Goal: Task Accomplishment & Management: Manage account settings

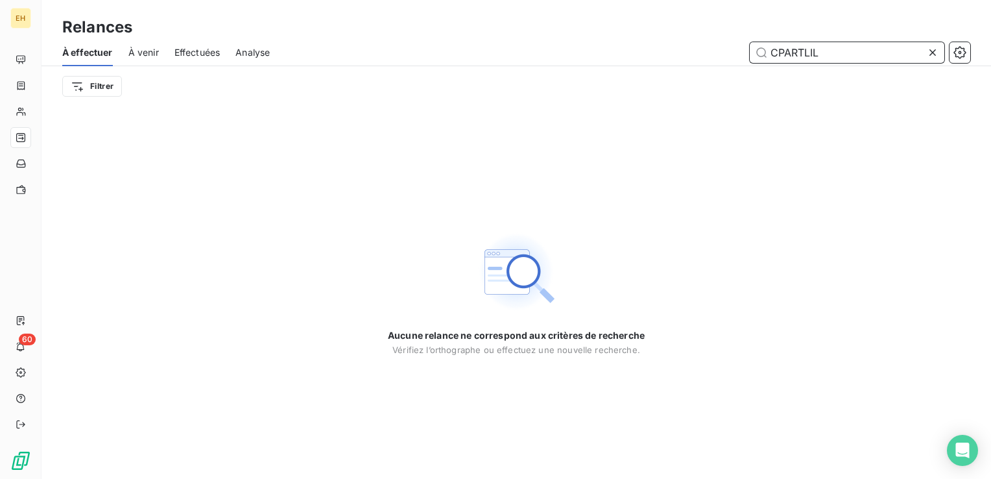
click at [841, 50] on input "CPARTLIL" at bounding box center [847, 52] width 195 height 21
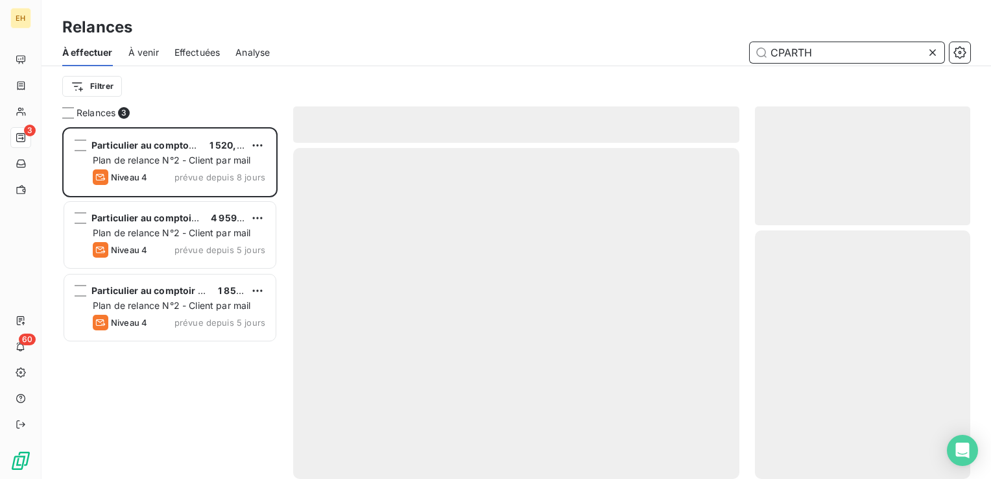
scroll to position [342, 205]
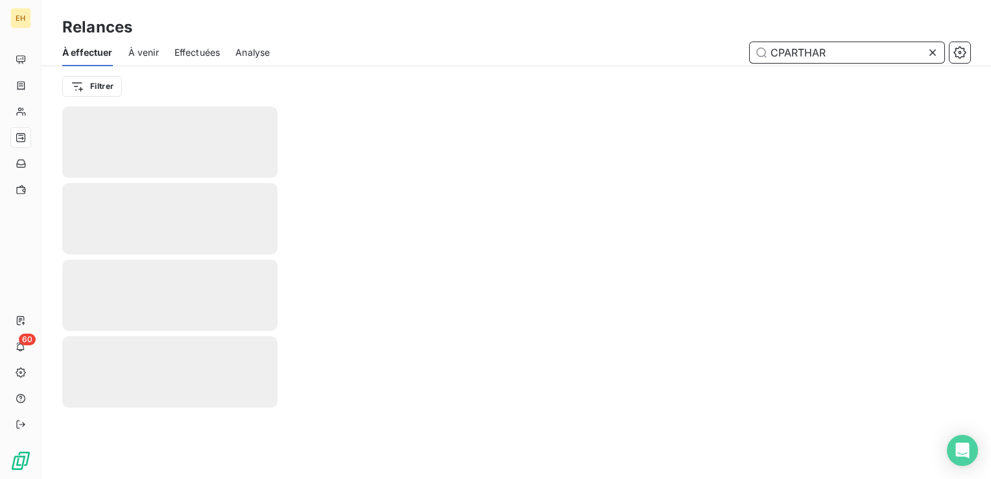
type input "CPARTHAR"
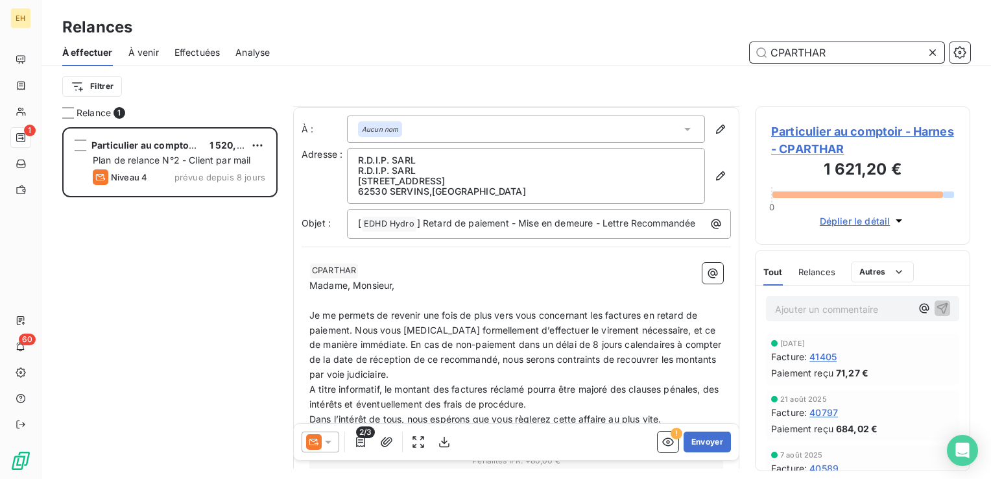
scroll to position [195, 0]
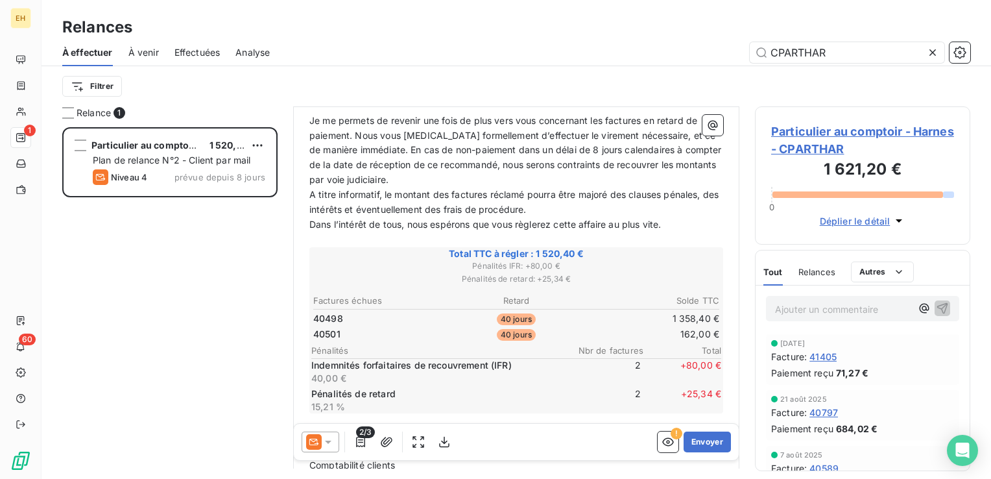
click at [810, 134] on span "Particulier au comptoir - Harnes - CPARTHAR" at bounding box center [862, 140] width 183 height 35
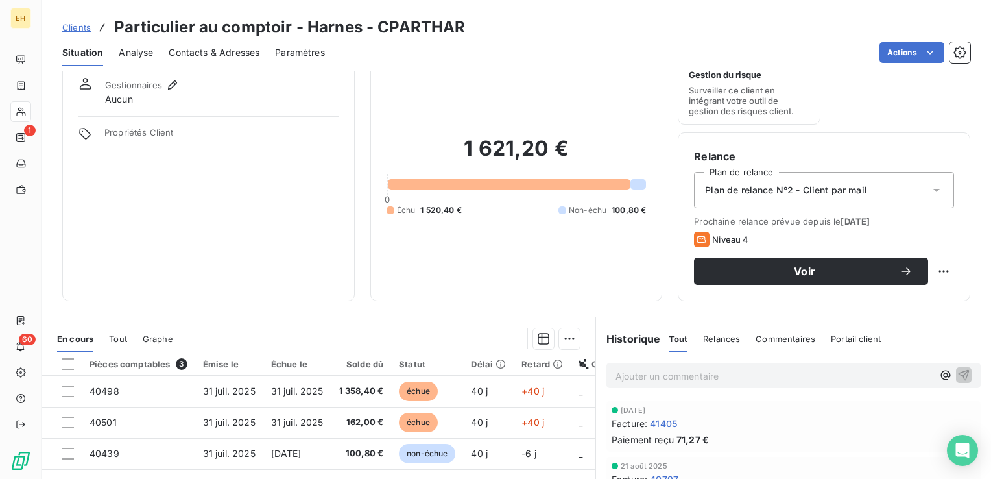
scroll to position [65, 0]
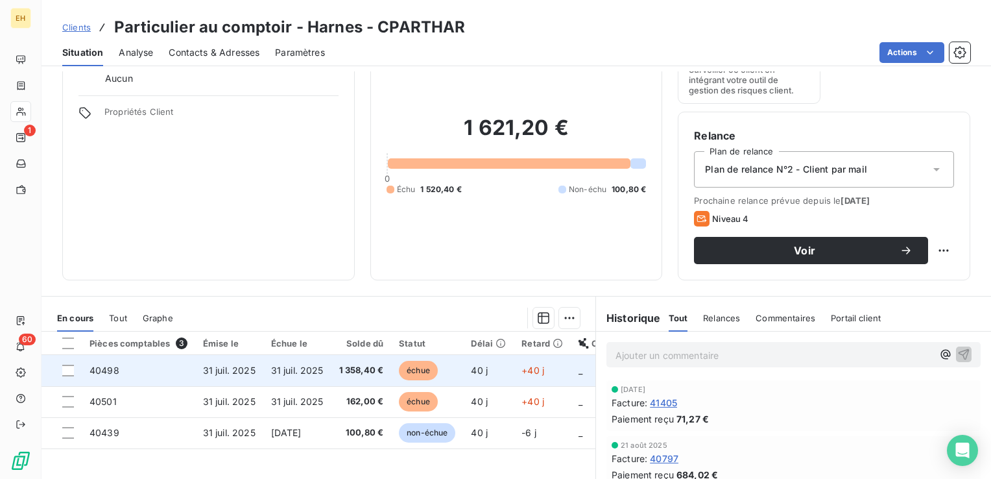
click at [165, 376] on td "40498" at bounding box center [139, 370] width 114 height 31
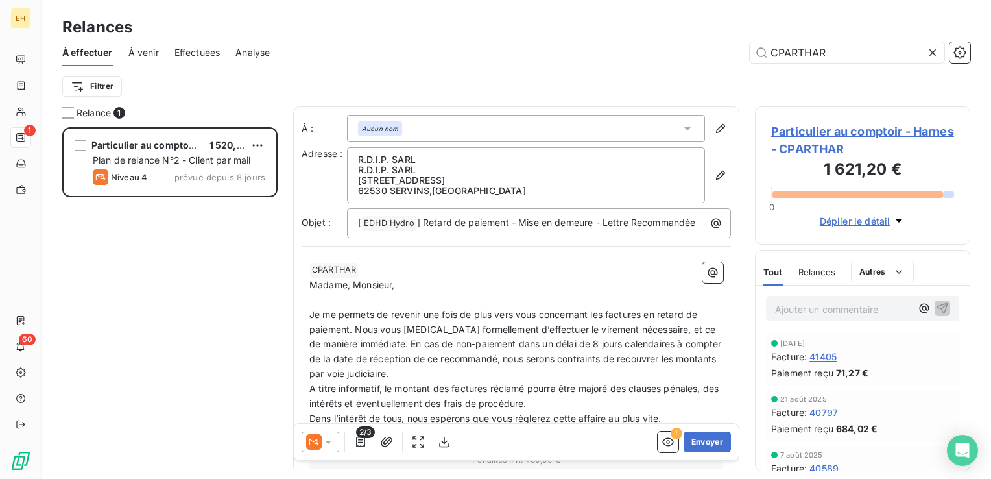
scroll to position [342, 205]
click at [330, 440] on icon at bounding box center [328, 441] width 13 height 13
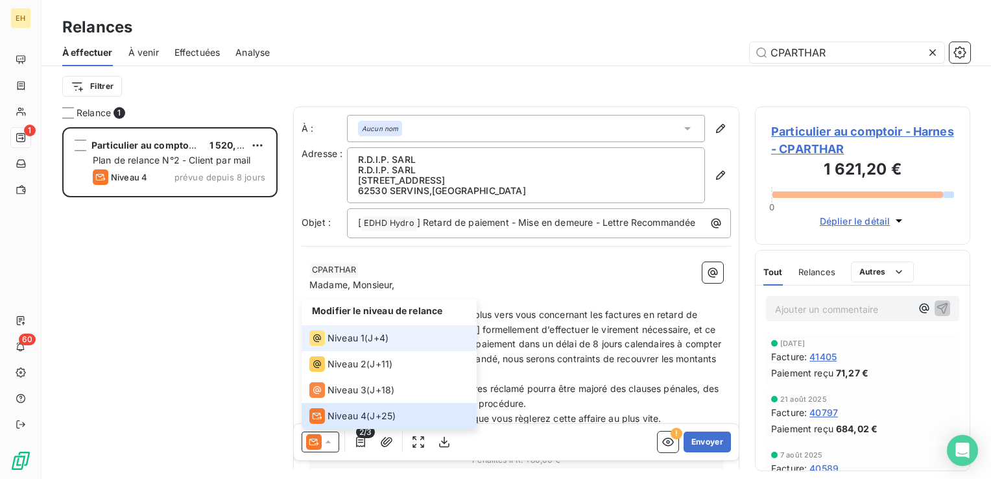
click at [364, 347] on li "Niveau 1 ( J+4 )" at bounding box center [389, 338] width 175 height 26
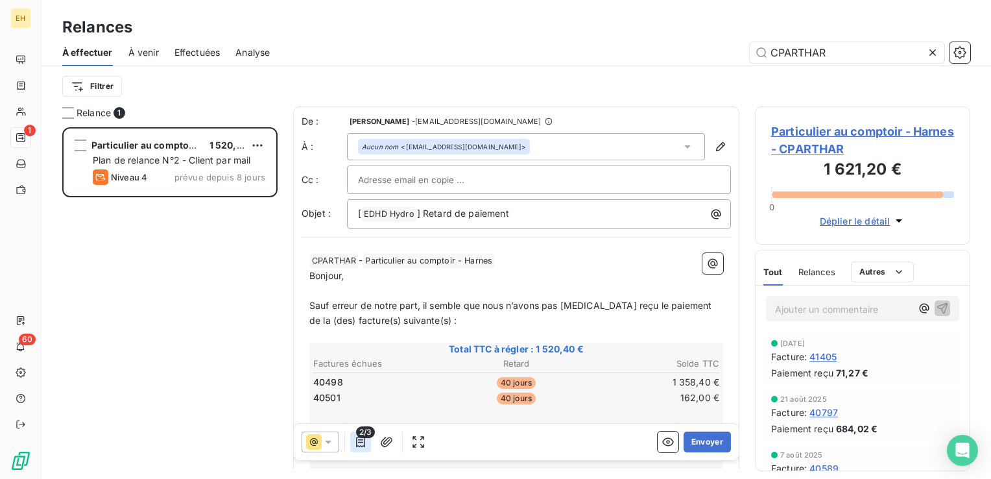
click at [359, 446] on icon "button" at bounding box center [360, 441] width 13 height 13
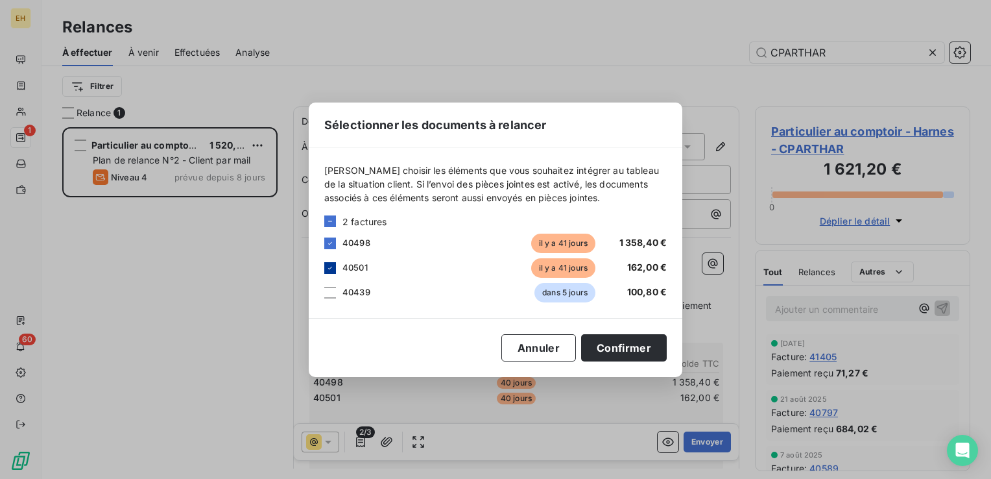
click at [332, 267] on icon at bounding box center [330, 268] width 8 height 8
click at [619, 354] on button "Confirmer" at bounding box center [624, 347] width 86 height 27
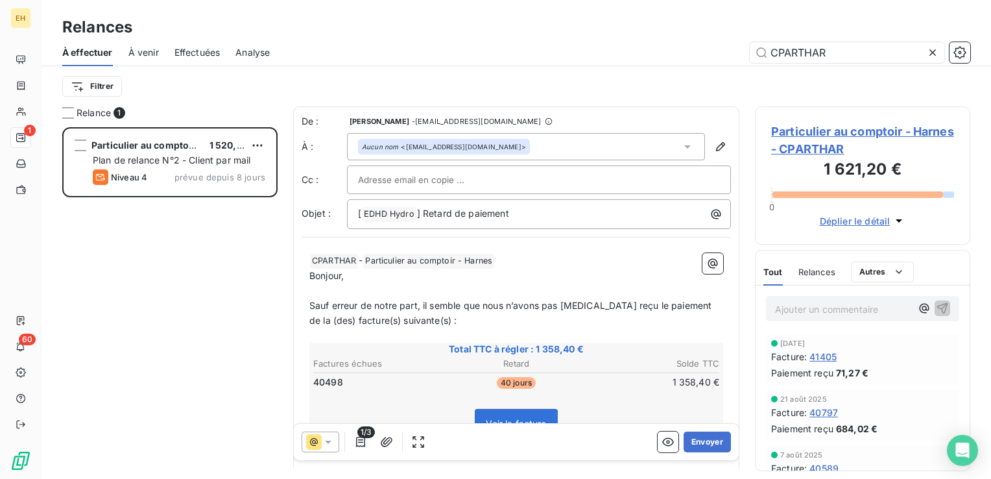
click at [411, 176] on input "text" at bounding box center [428, 179] width 140 height 19
click at [450, 176] on input "text" at bounding box center [428, 179] width 140 height 19
paste input "[EMAIL_ADDRESS][DOMAIN_NAME]"
type input "[EMAIL_ADDRESS][DOMAIN_NAME]"
click at [512, 261] on p "﻿ CPARTHAR ﻿ - Particulier au comptoir - Harnes ﻿ ﻿" at bounding box center [516, 262] width 414 height 16
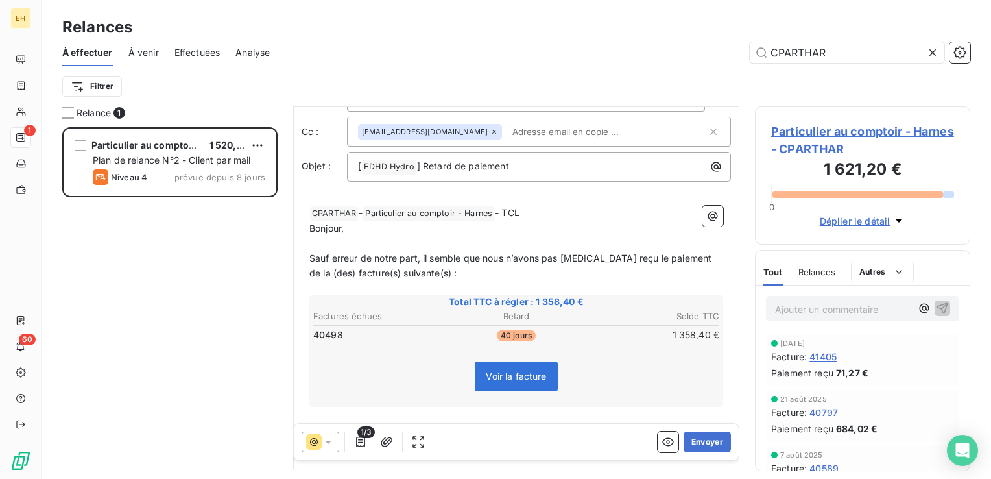
scroll to position [0, 0]
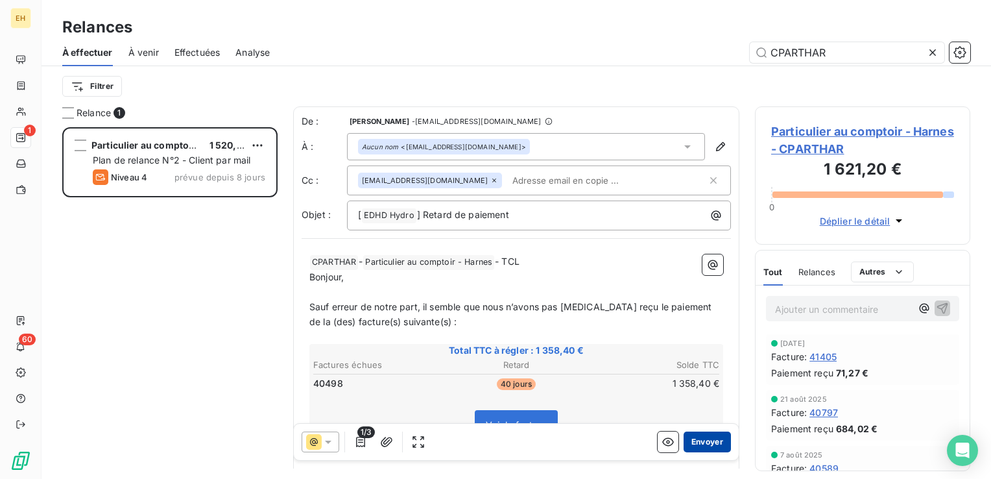
click at [705, 440] on button "Envoyer" at bounding box center [707, 441] width 47 height 21
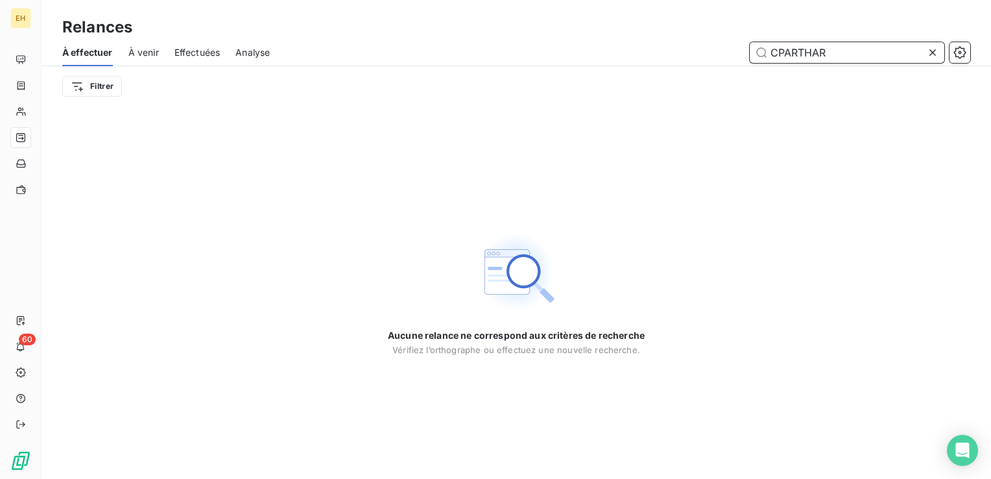
click at [856, 54] on input "CPARTHAR" at bounding box center [847, 52] width 195 height 21
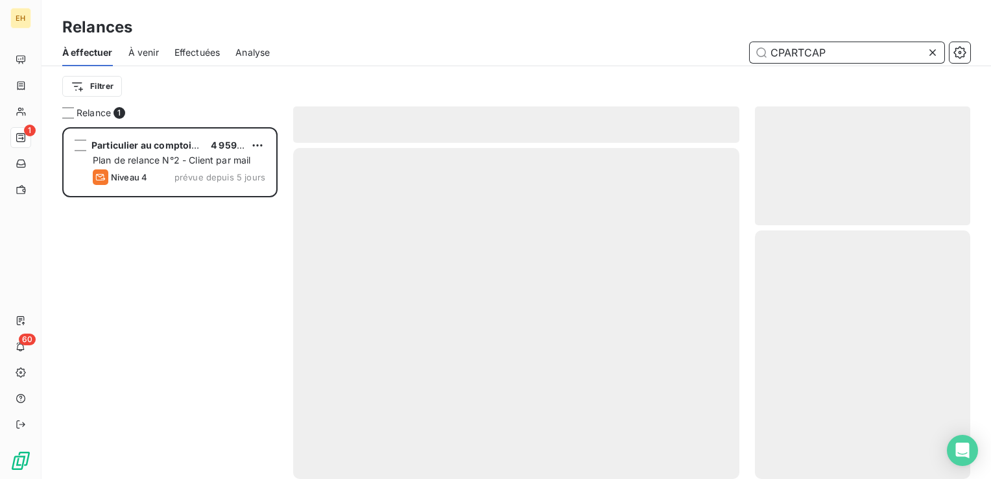
scroll to position [342, 205]
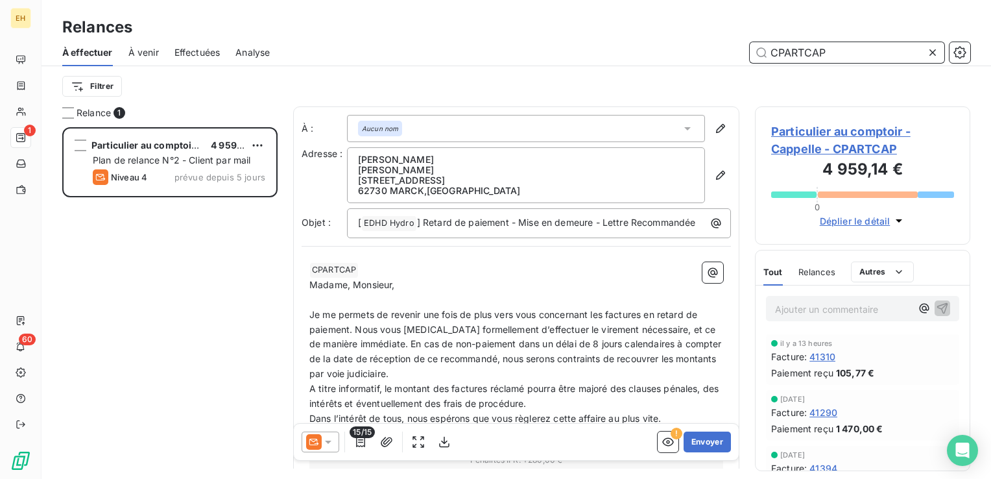
type input "CPARTCAP"
click at [334, 446] on icon at bounding box center [328, 441] width 13 height 13
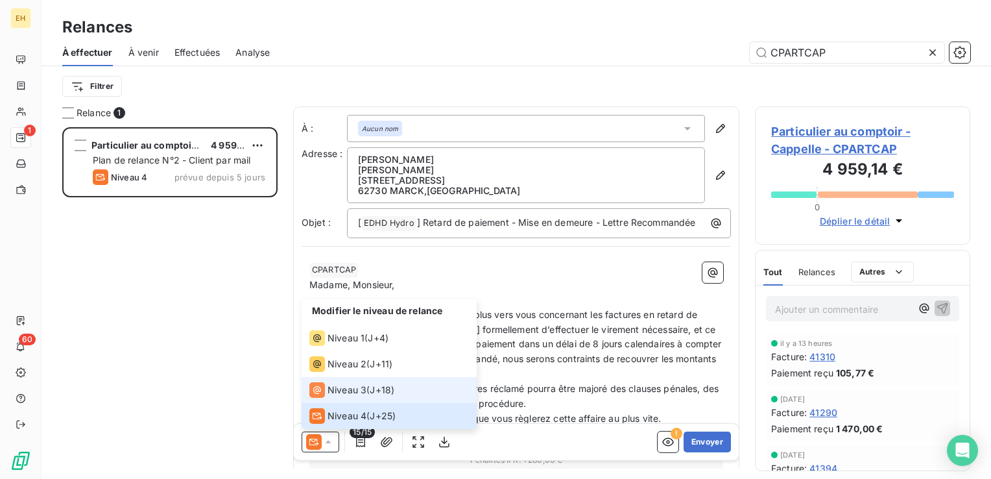
click at [359, 394] on span "Niveau 3" at bounding box center [347, 389] width 39 height 13
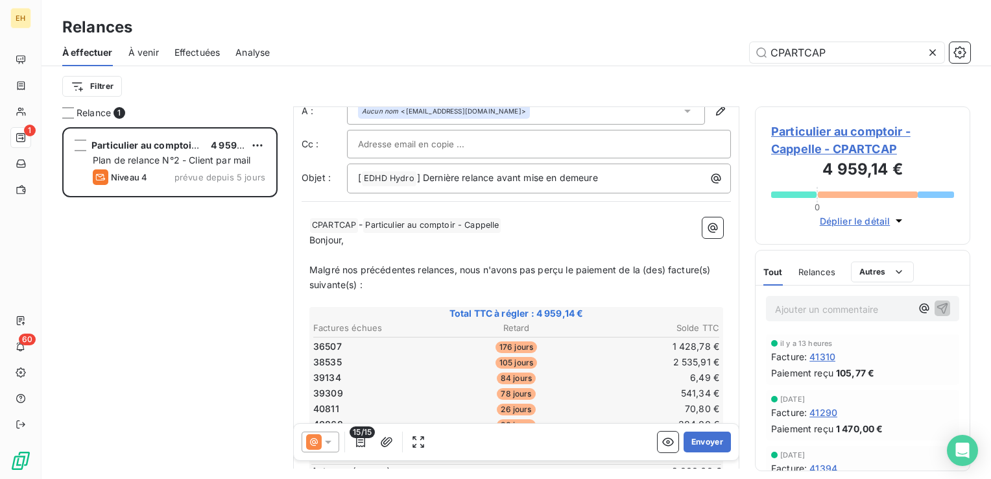
scroll to position [65, 0]
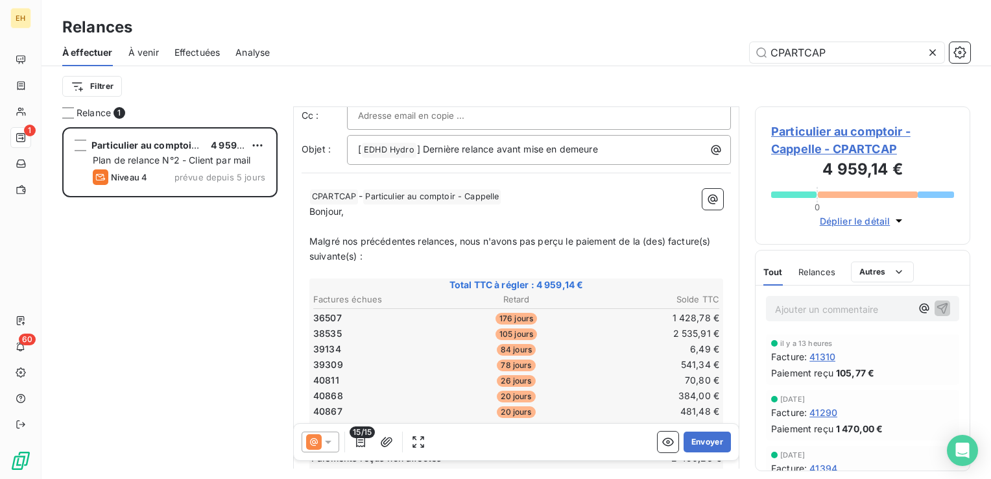
click at [884, 130] on span "Particulier au comptoir - Cappelle - CPARTCAP" at bounding box center [862, 140] width 183 height 35
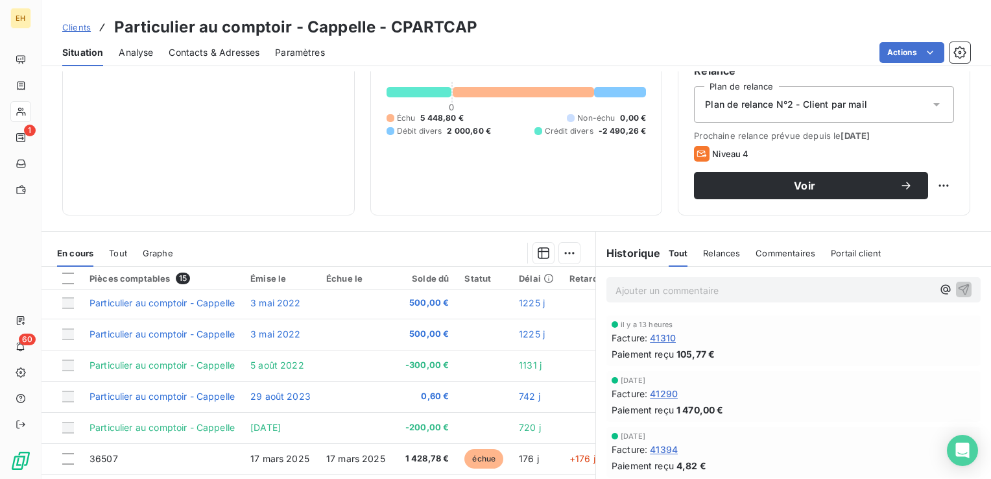
scroll to position [130, 0]
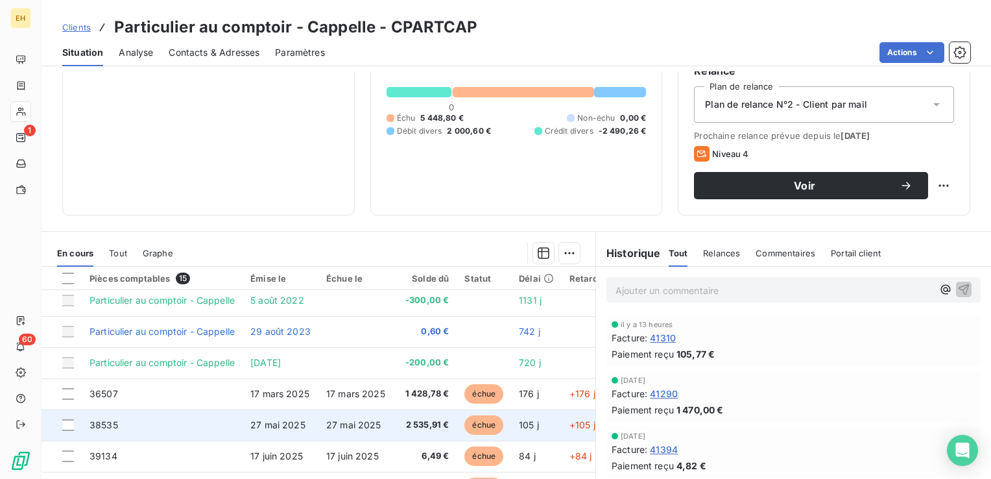
click at [250, 418] on td "27 mai 2025" at bounding box center [281, 424] width 76 height 31
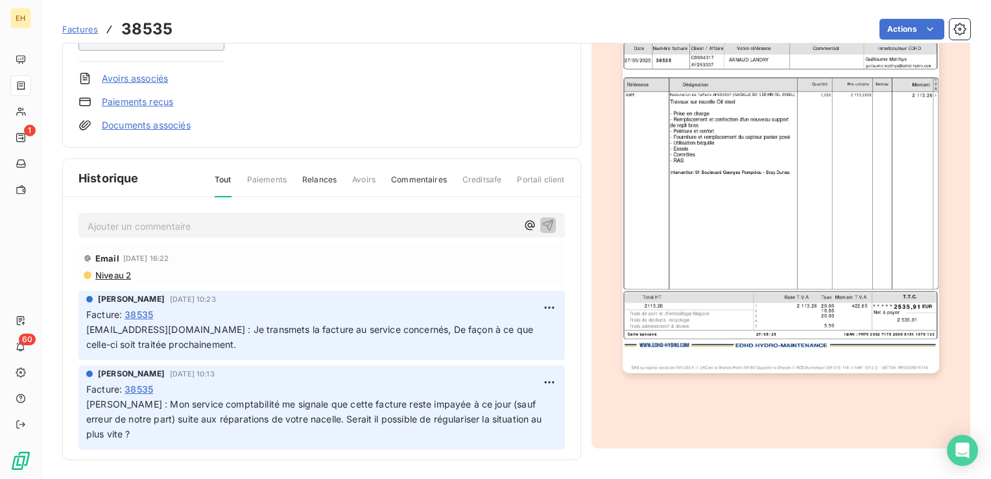
click at [119, 270] on span "Niveau 2" at bounding box center [112, 275] width 37 height 10
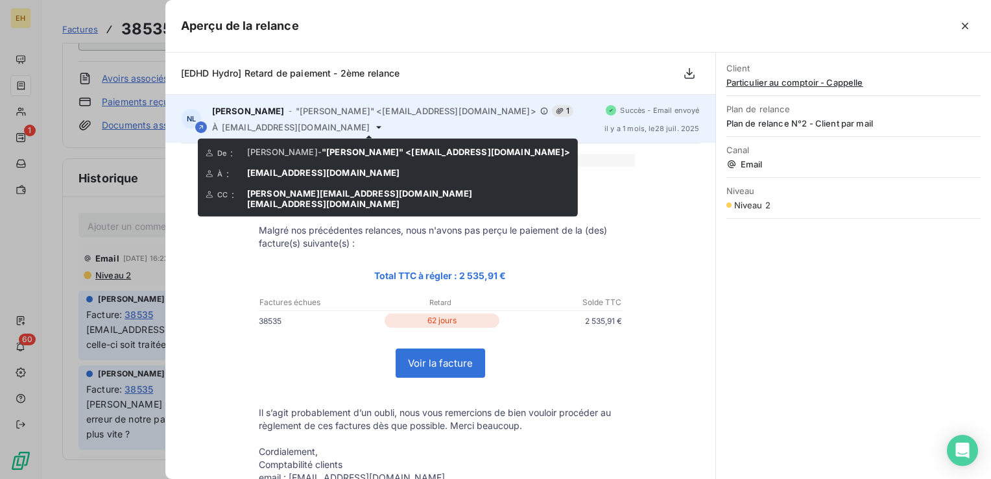
click at [374, 128] on icon at bounding box center [379, 127] width 10 height 10
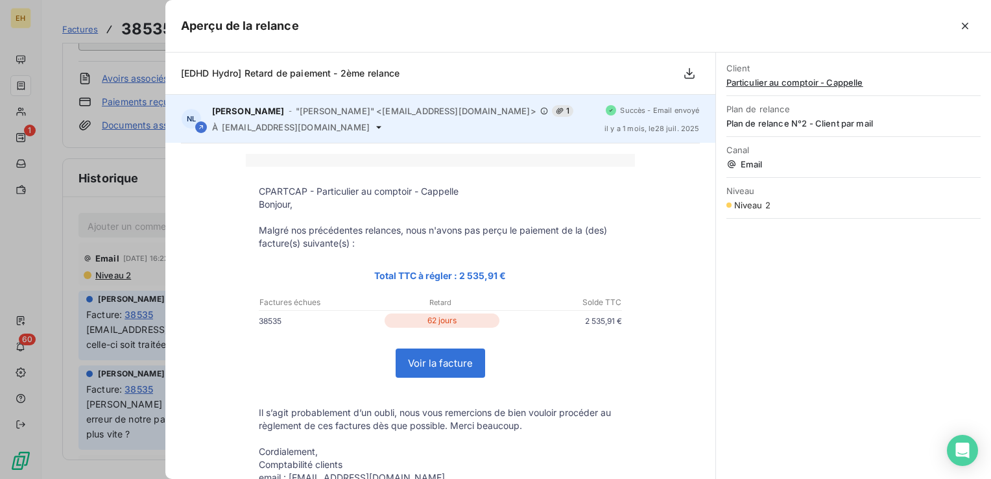
click at [342, 128] on span "[EMAIL_ADDRESS][DOMAIN_NAME]" at bounding box center [296, 127] width 148 height 10
click at [316, 128] on span "[EMAIL_ADDRESS][DOMAIN_NAME]" at bounding box center [296, 127] width 148 height 10
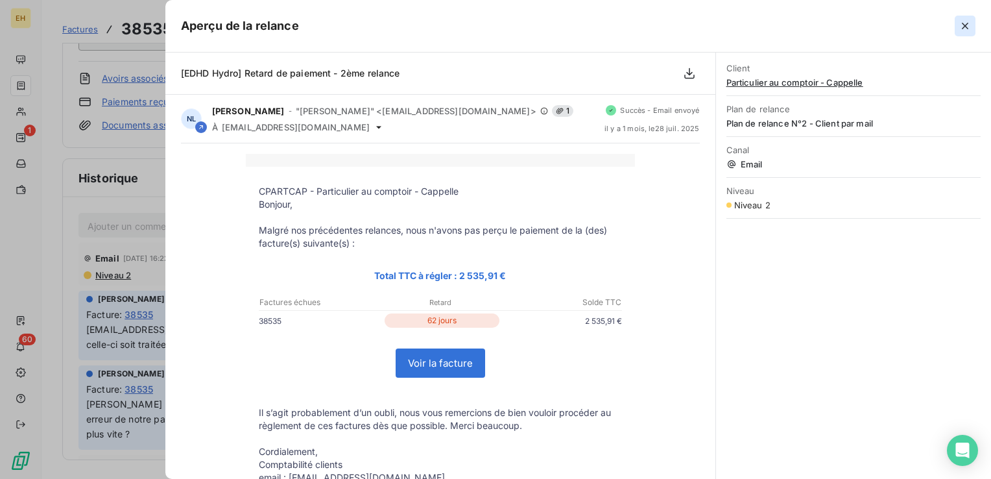
click at [963, 25] on icon "button" at bounding box center [965, 25] width 13 height 13
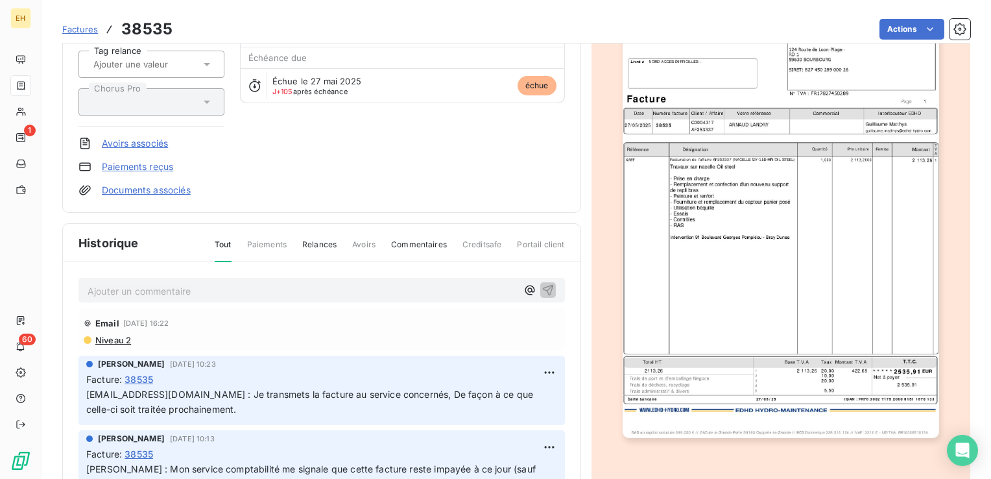
click at [125, 341] on span "Niveau 2" at bounding box center [112, 340] width 37 height 10
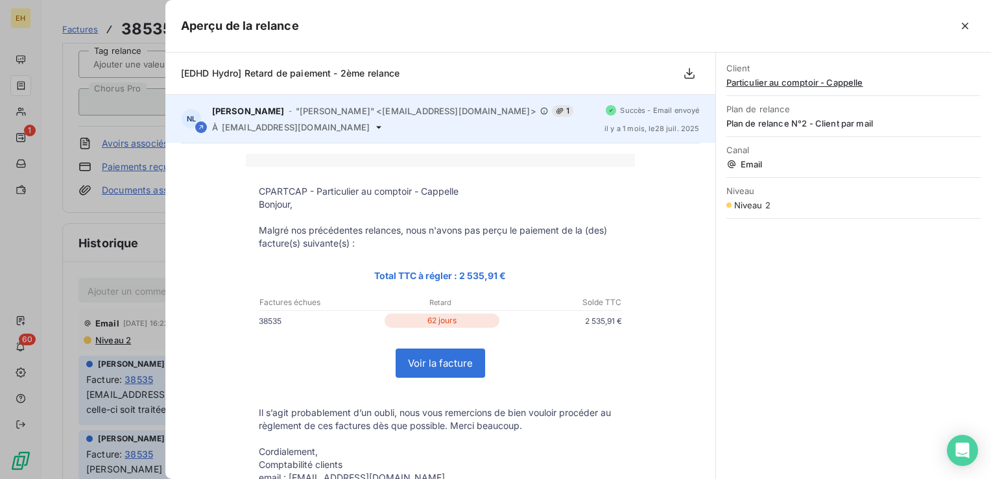
click at [355, 128] on span "[EMAIL_ADDRESS][DOMAIN_NAME]" at bounding box center [296, 127] width 148 height 10
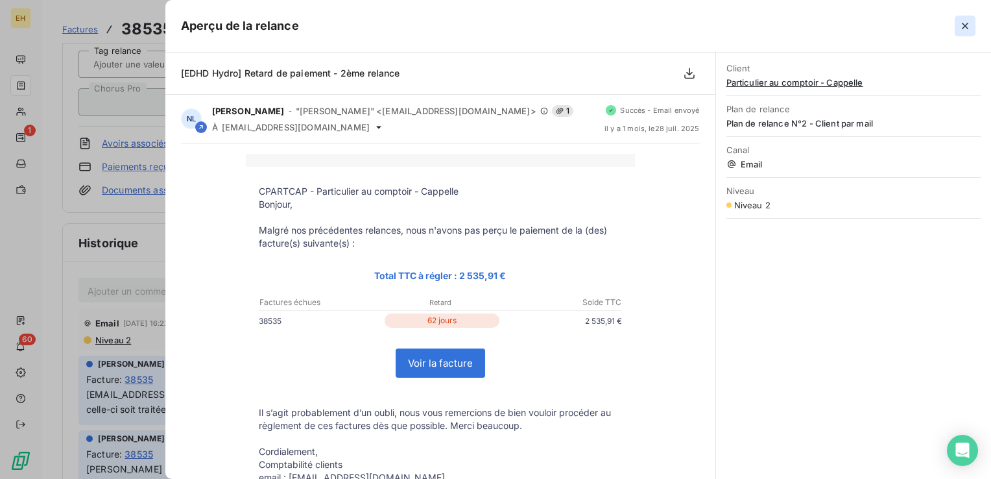
click at [960, 25] on icon "button" at bounding box center [965, 25] width 13 height 13
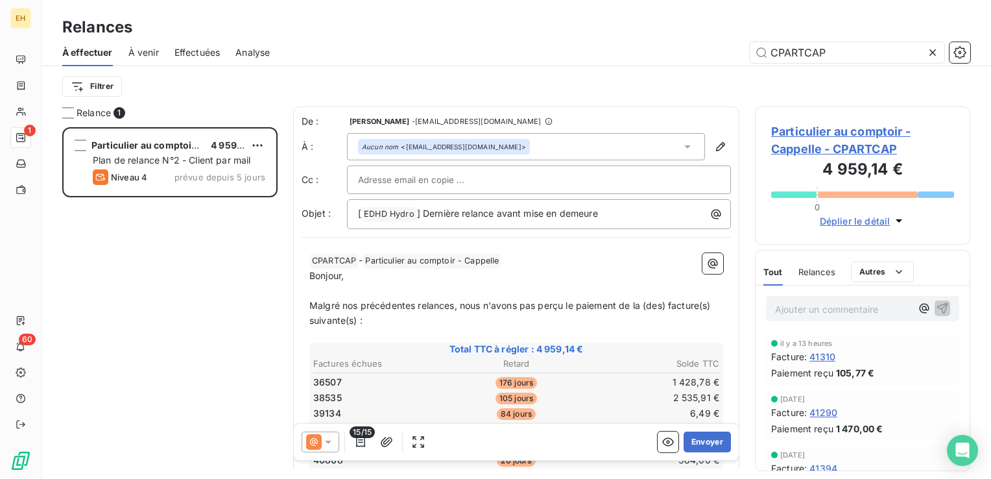
scroll to position [342, 205]
click at [335, 440] on div at bounding box center [321, 441] width 38 height 21
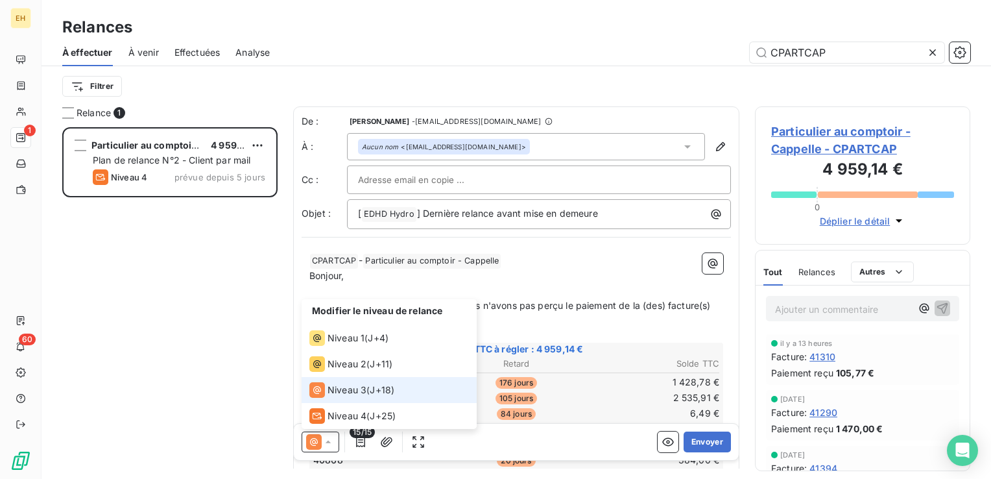
click at [356, 392] on span "Niveau 3" at bounding box center [347, 389] width 39 height 13
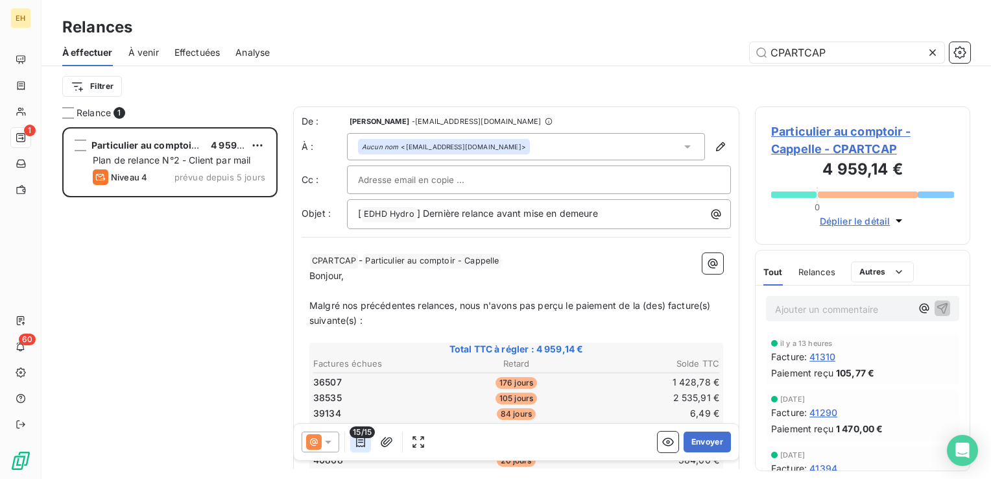
click at [355, 440] on icon "button" at bounding box center [360, 441] width 13 height 13
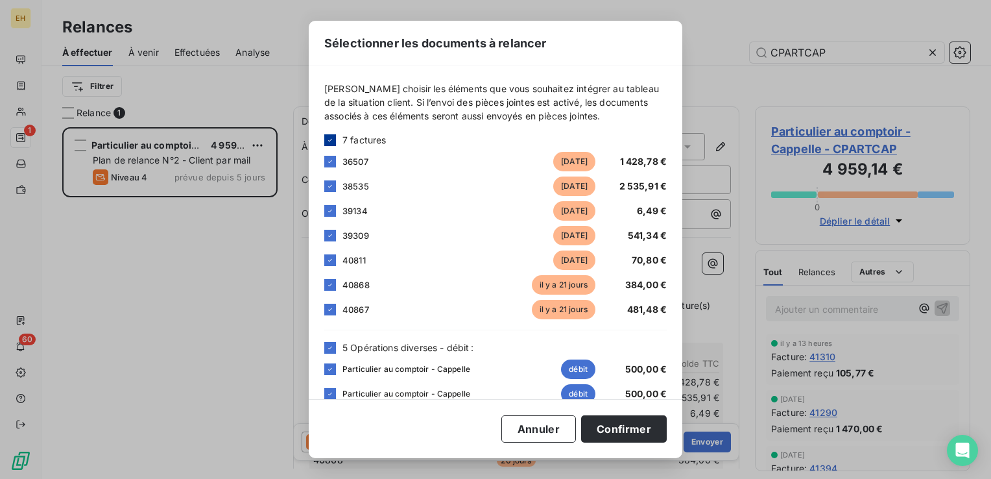
click at [335, 145] on div at bounding box center [330, 140] width 12 height 12
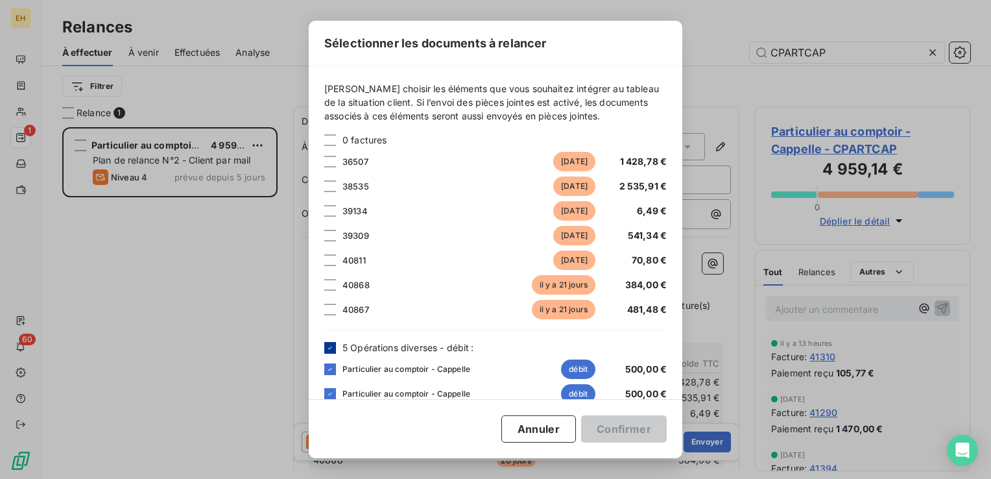
click at [332, 345] on icon at bounding box center [330, 348] width 8 height 8
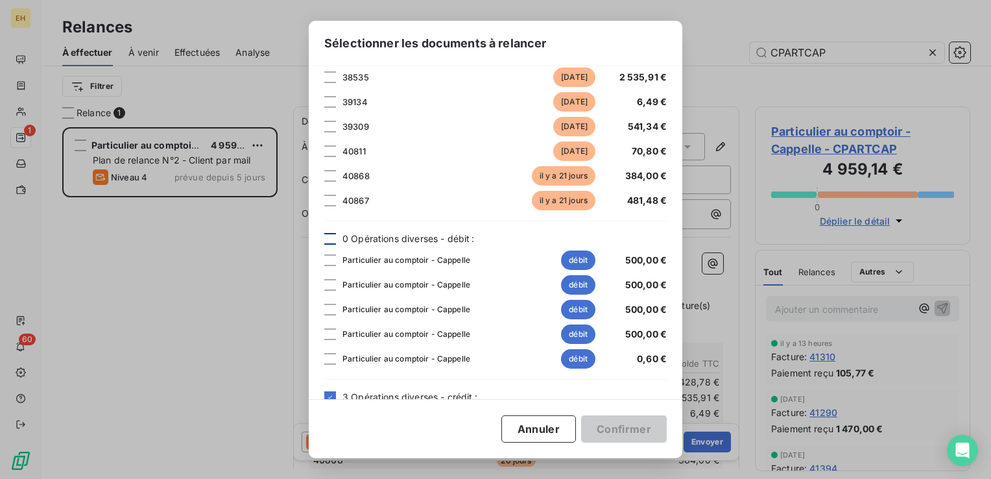
scroll to position [202, 0]
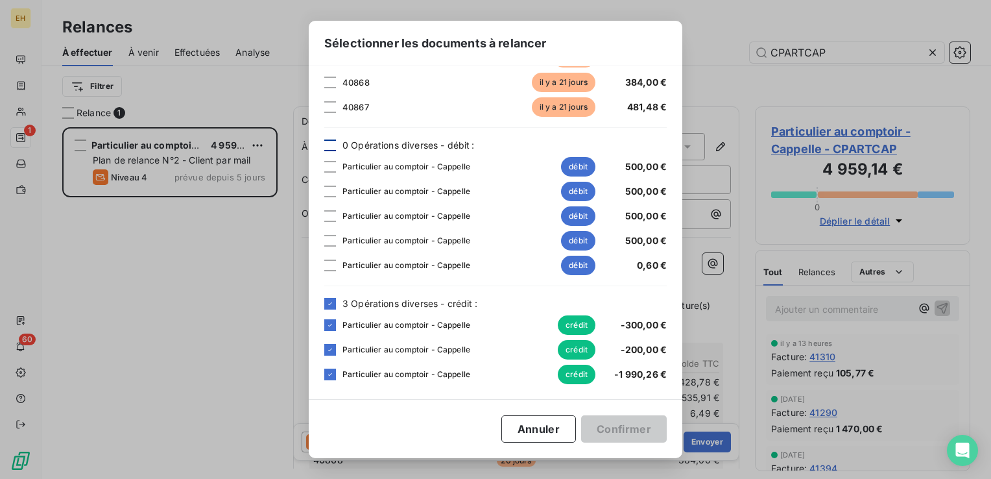
click at [322, 309] on div "[PERSON_NAME] choisir les éléments que vous souhaitez intégrer au tableau de la…" at bounding box center [496, 232] width 374 height 333
click at [327, 306] on icon at bounding box center [330, 304] width 8 height 8
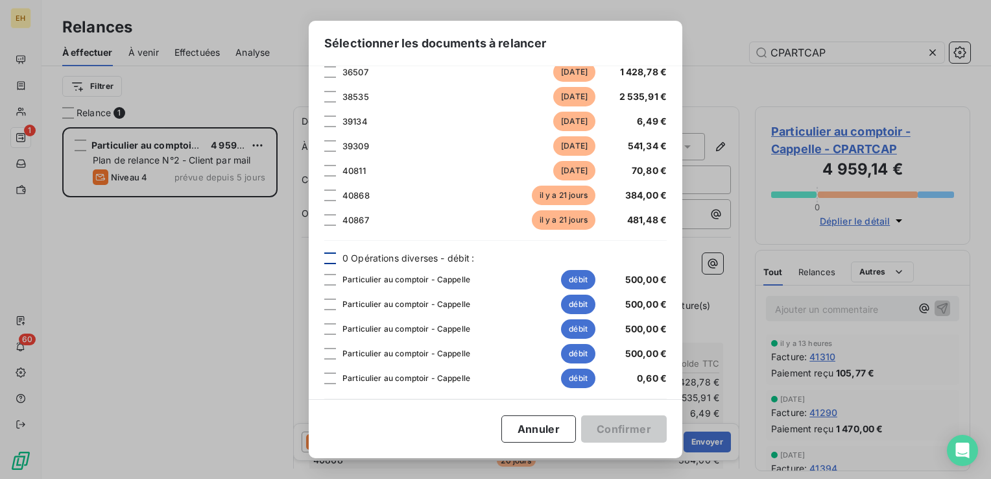
scroll to position [0, 0]
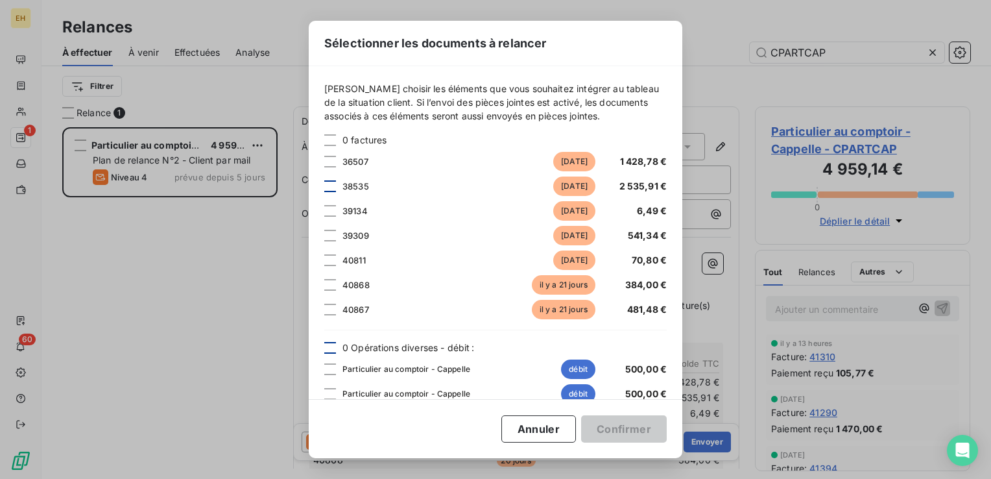
click at [333, 181] on div at bounding box center [330, 186] width 12 height 12
click at [624, 426] on button "Confirmer" at bounding box center [624, 428] width 86 height 27
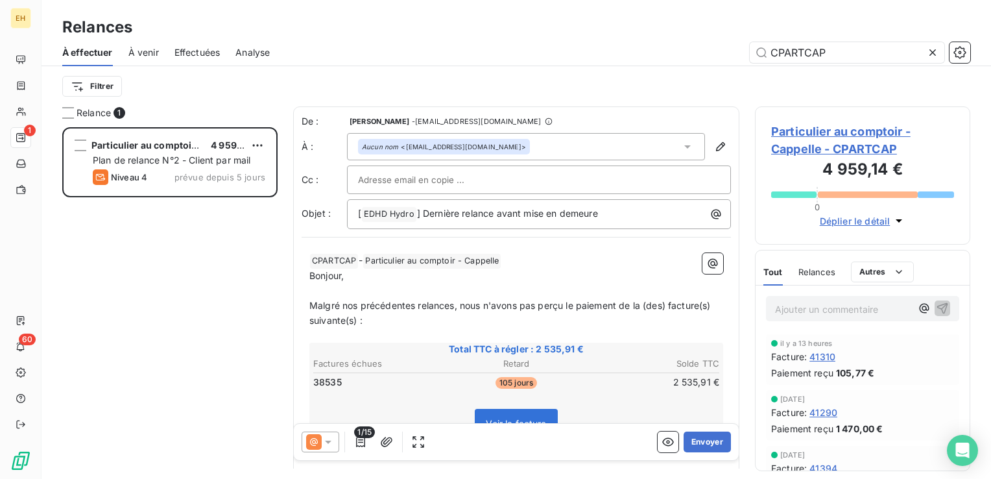
click at [415, 178] on input "text" at bounding box center [428, 179] width 140 height 19
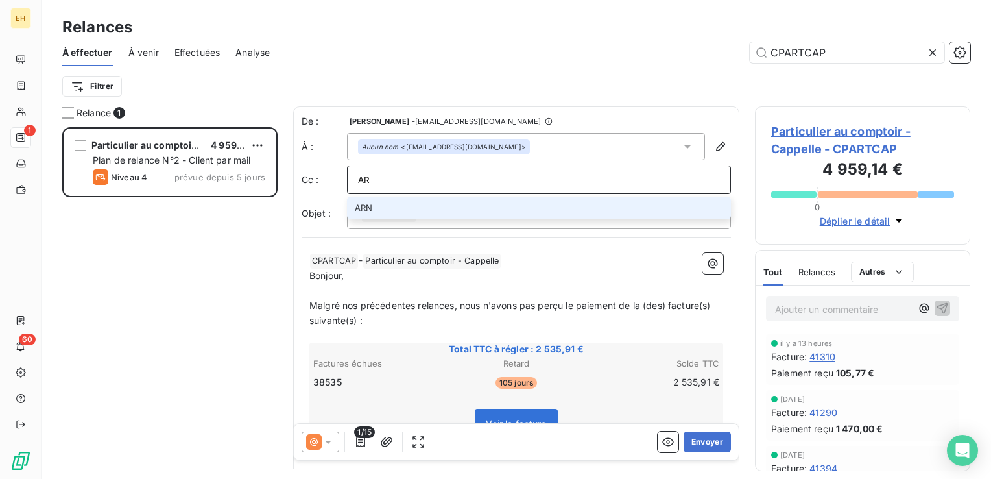
type input "A"
type input "[PERSON_NAME][EMAIL_ADDRESS][DOMAIN_NAME]"
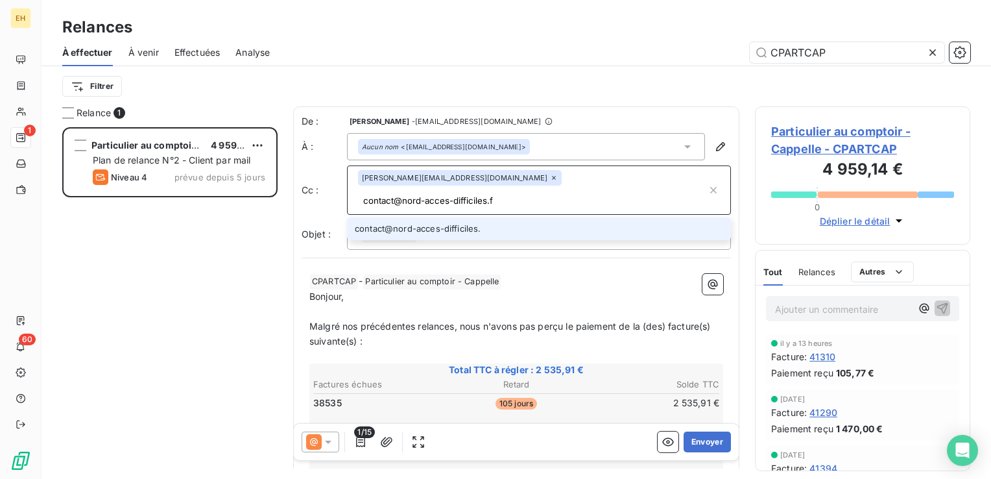
type input "[EMAIL_ADDRESS][DOMAIN_NAME]"
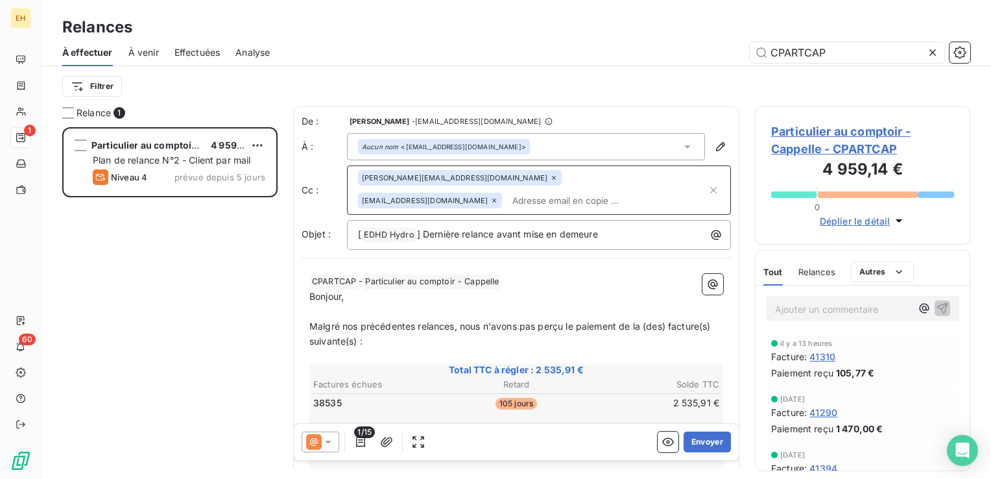
click at [507, 204] on input "text" at bounding box center [607, 200] width 200 height 19
click at [507, 201] on input "text" at bounding box center [582, 200] width 150 height 19
click at [507, 206] on input "[EMAIL_ADDRESS][DOMAIN_NAME]" at bounding box center [582, 200] width 150 height 19
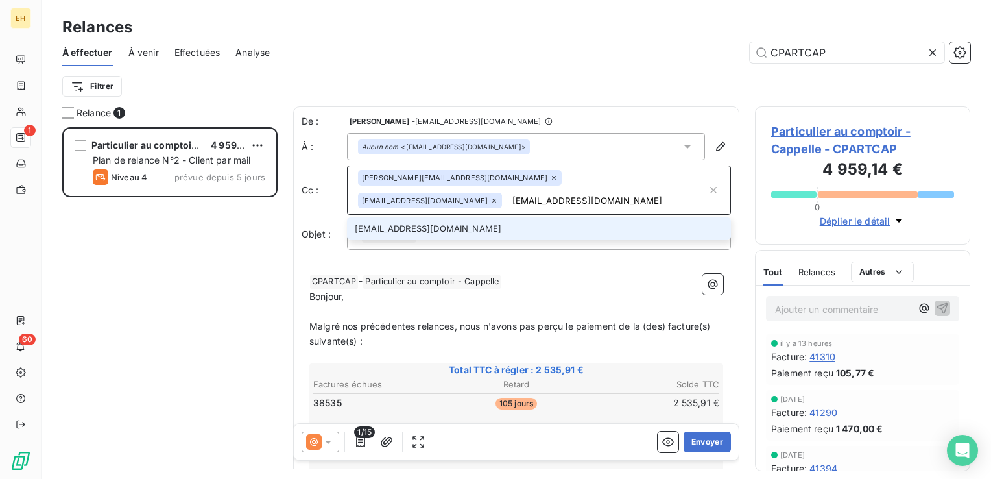
click at [507, 201] on input "[EMAIL_ADDRESS][DOMAIN_NAME]" at bounding box center [607, 200] width 200 height 19
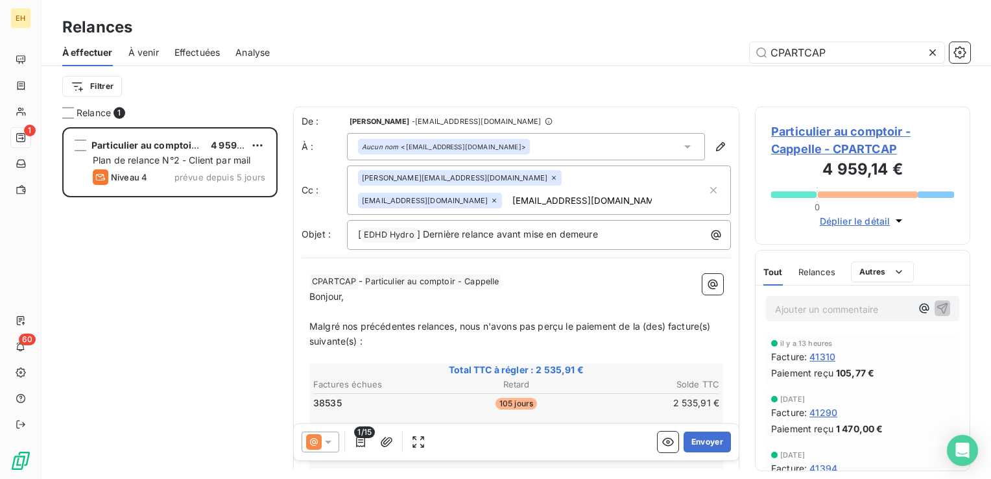
click at [507, 196] on input "[EMAIL_ADDRESS][DOMAIN_NAME]" at bounding box center [582, 200] width 150 height 19
type input "[EMAIL_ADDRESS][DOMAIN_NAME]"
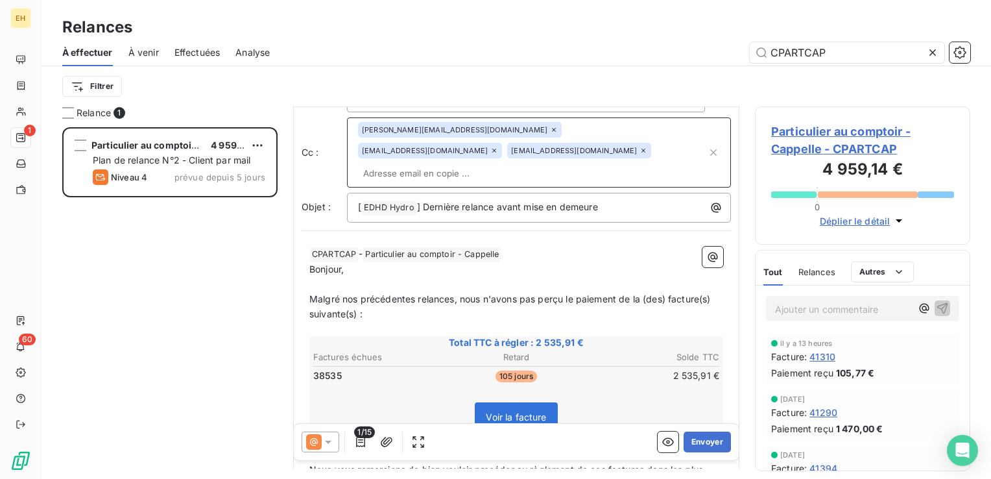
scroll to position [130, 0]
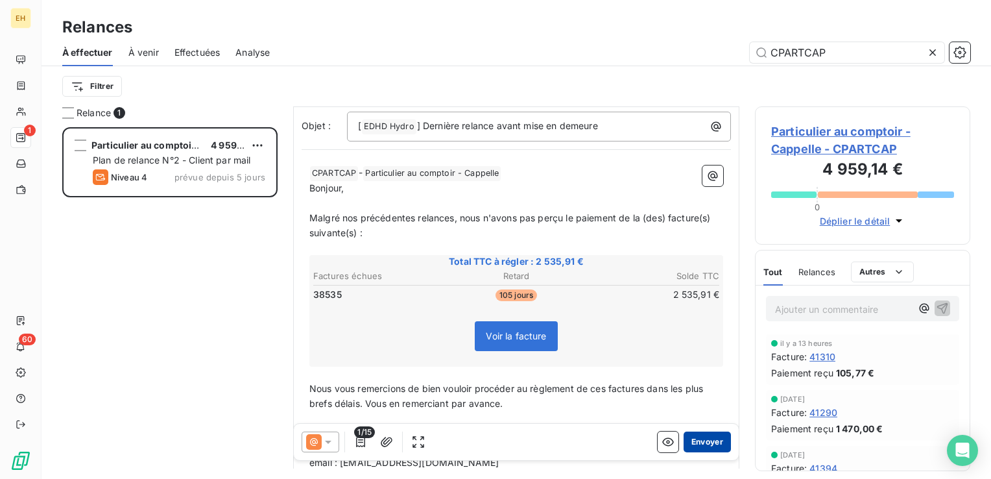
click at [697, 440] on button "Envoyer" at bounding box center [707, 441] width 47 height 21
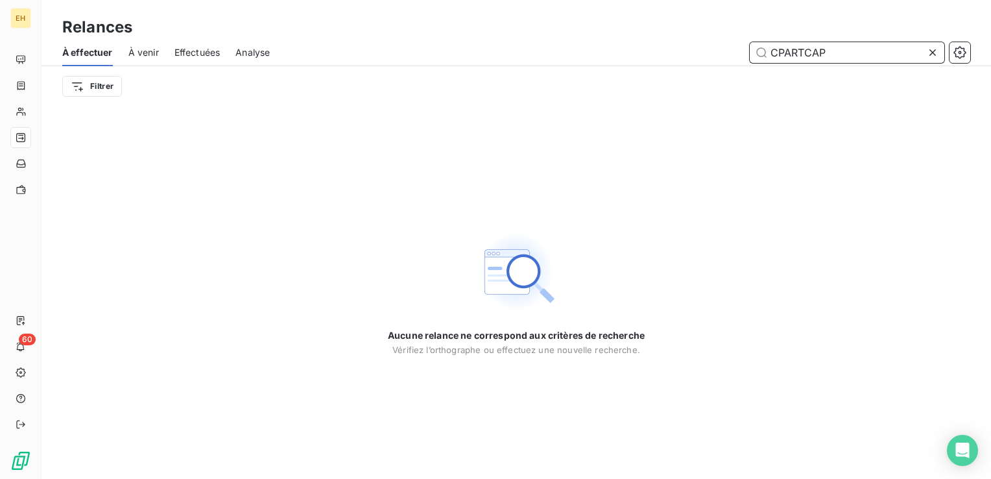
click at [838, 46] on input "CPARTCAP" at bounding box center [847, 52] width 195 height 21
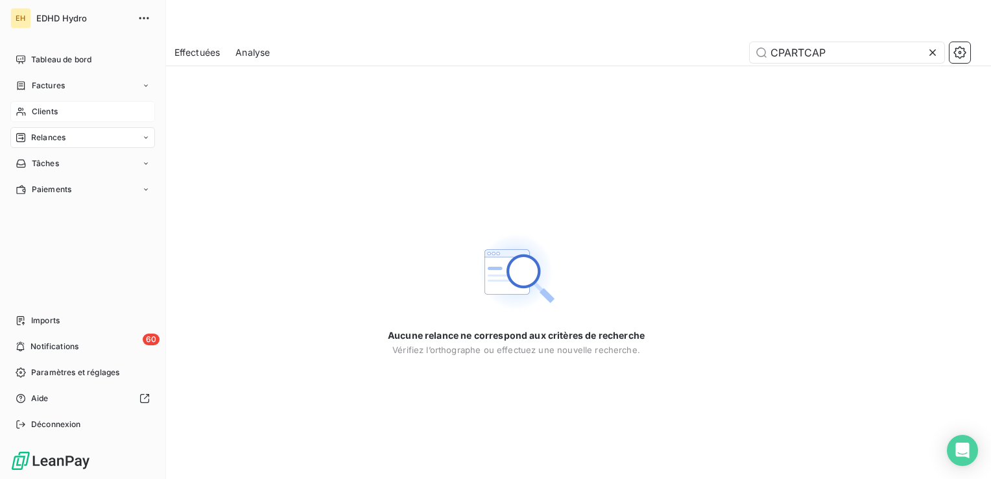
click at [51, 113] on span "Clients" at bounding box center [45, 112] width 26 height 12
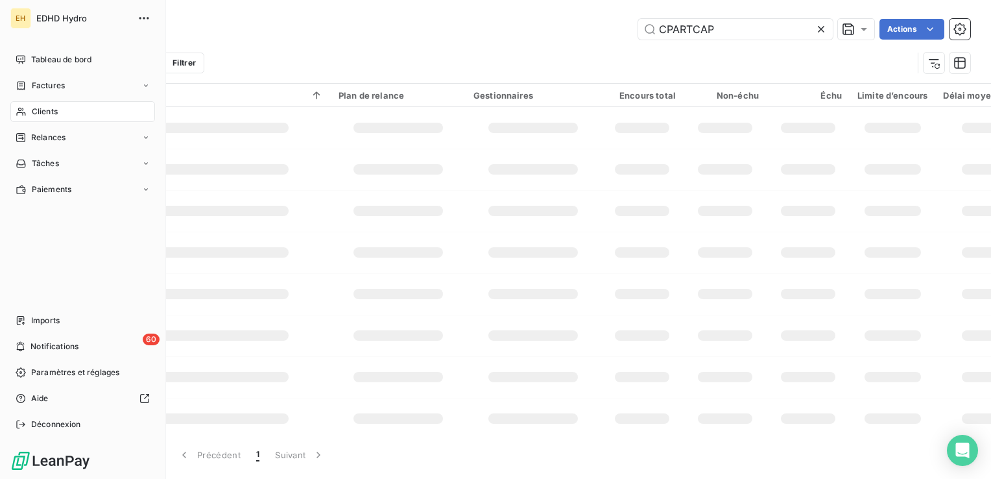
type input "CPARTCAP"
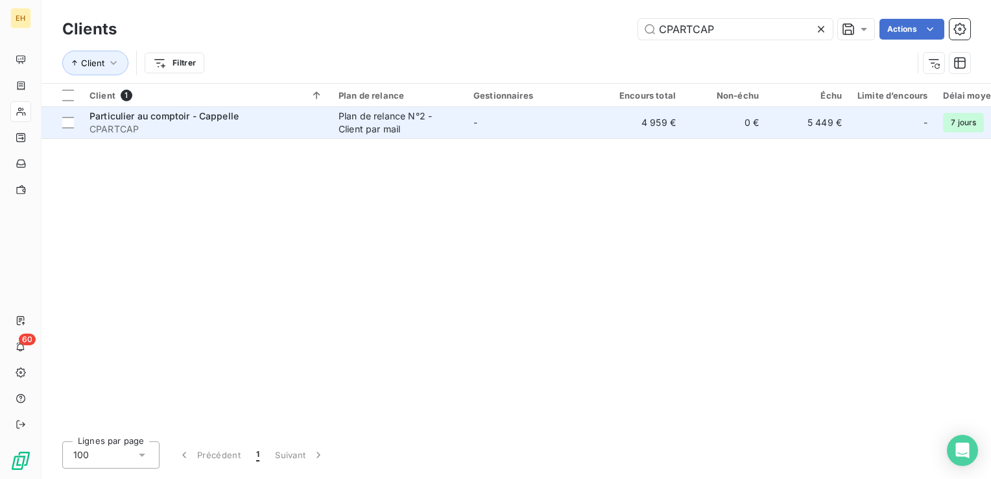
click at [217, 121] on span "Particulier au comptoir - Cappelle" at bounding box center [164, 115] width 149 height 11
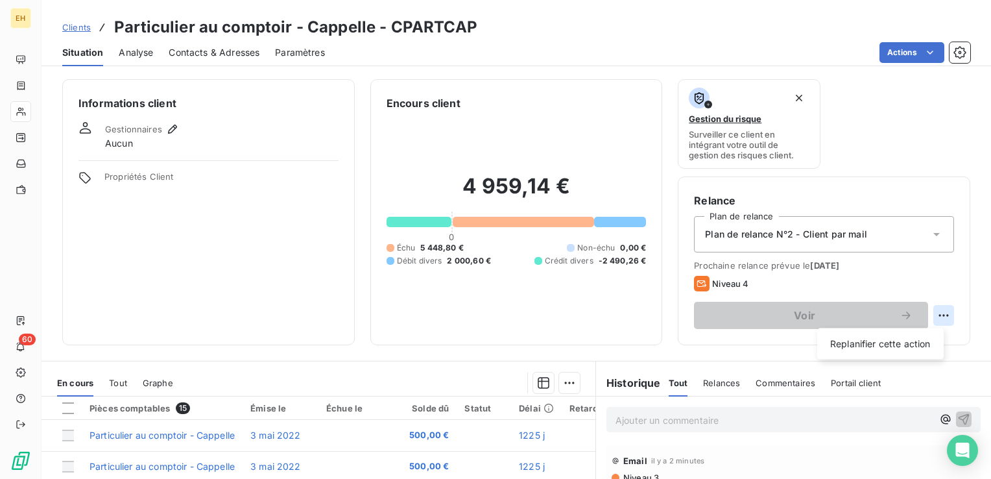
click at [938, 315] on html "EH 60 Clients Particulier au comptoir - Cappelle - CPARTCAP Situation Analyse C…" at bounding box center [495, 239] width 991 height 479
click at [907, 349] on div "Replanifier cette action" at bounding box center [881, 344] width 116 height 21
select select "8"
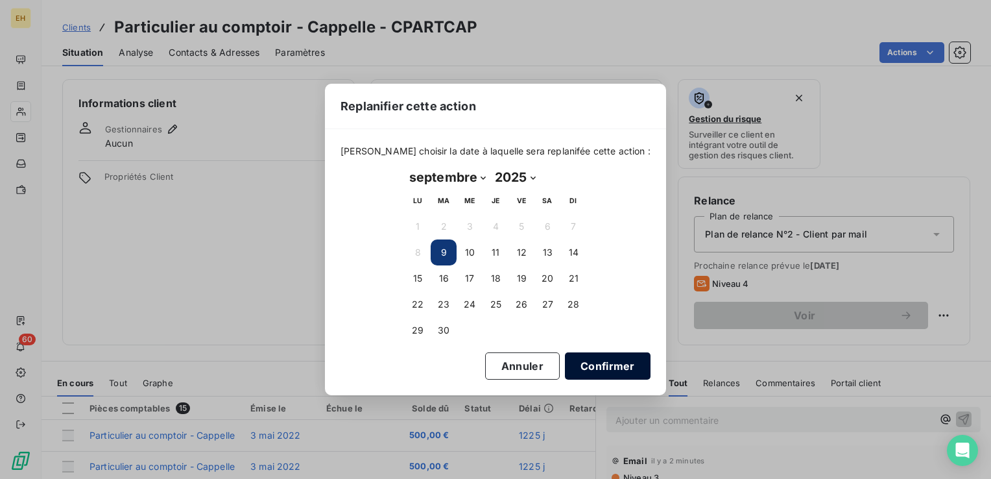
click at [591, 376] on button "Confirmer" at bounding box center [608, 365] width 86 height 27
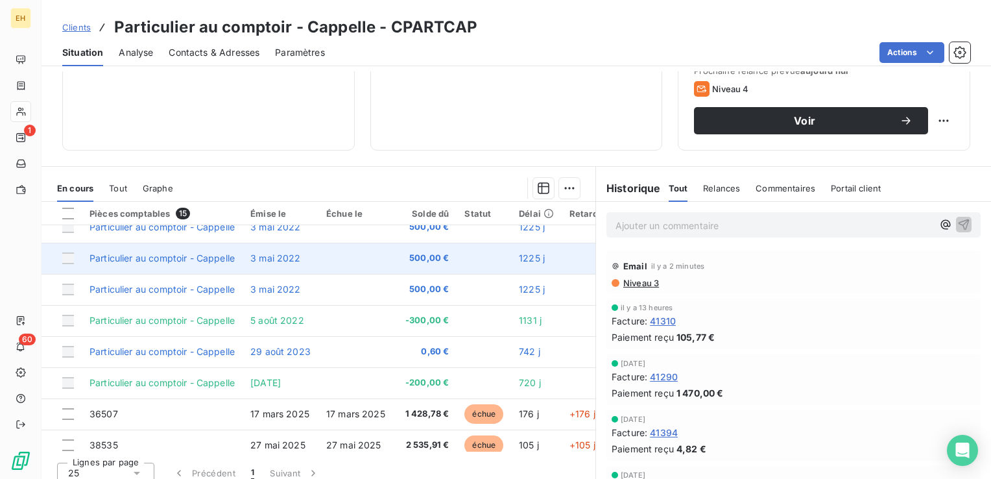
scroll to position [130, 0]
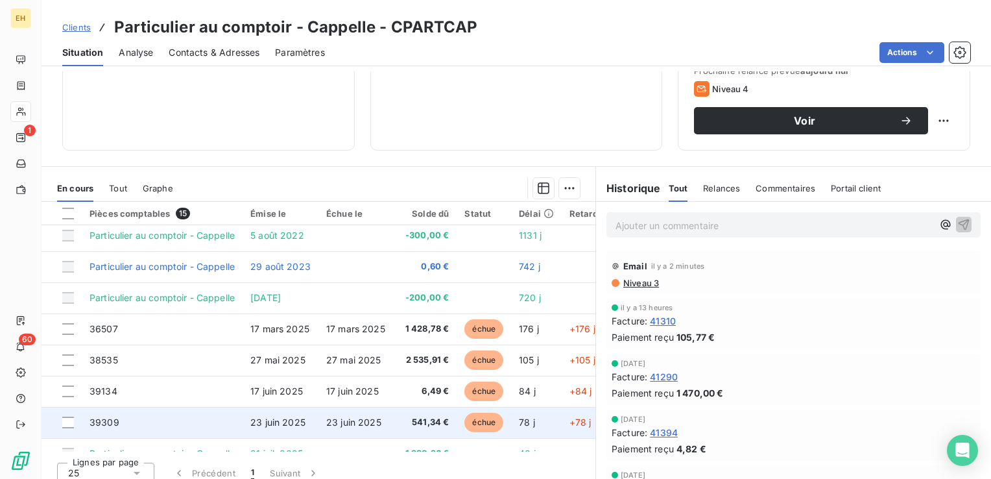
click at [220, 411] on td "39309" at bounding box center [162, 422] width 161 height 31
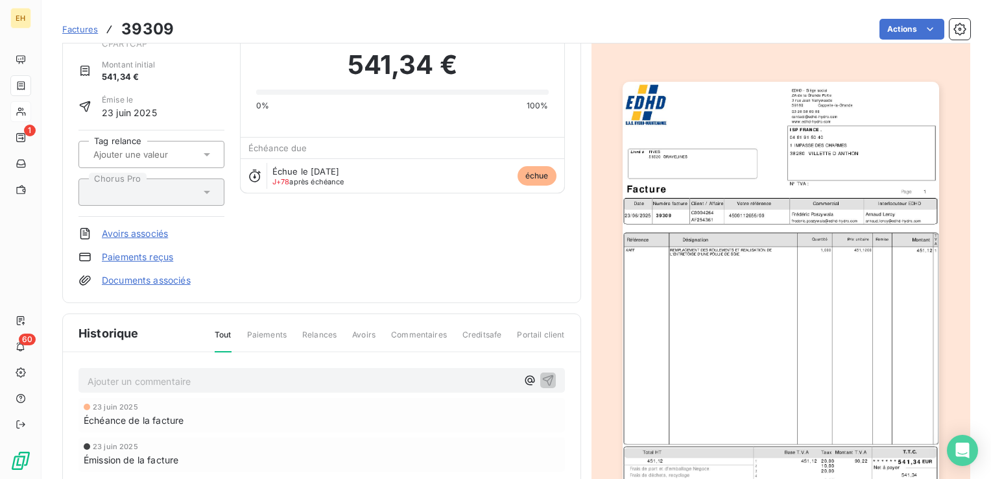
scroll to position [66, 0]
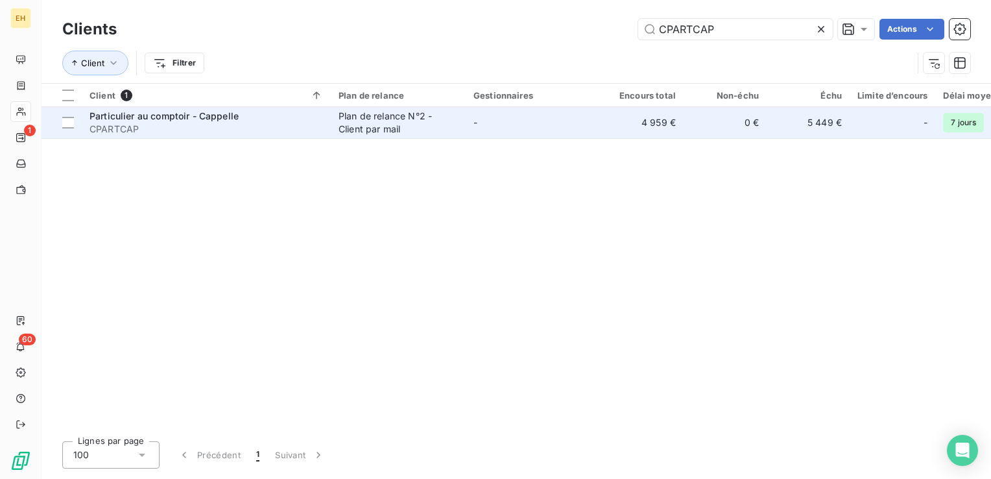
click at [151, 125] on span "CPARTCAP" at bounding box center [207, 129] width 234 height 13
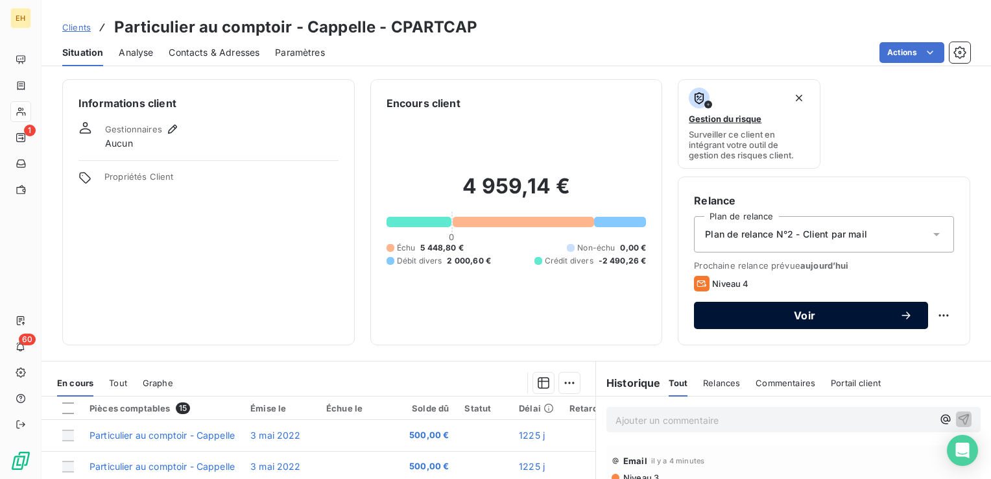
click at [862, 315] on span "Voir" at bounding box center [805, 315] width 190 height 10
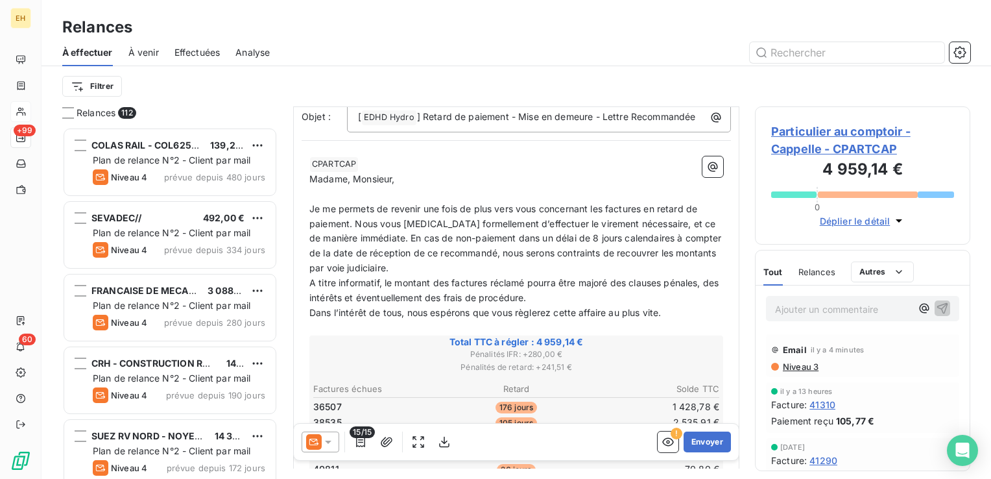
scroll to position [260, 0]
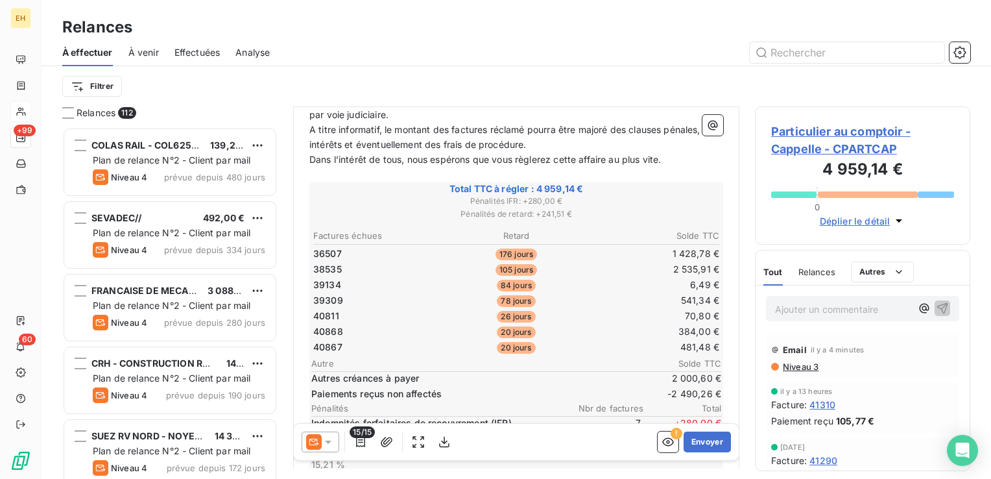
click at [327, 439] on icon at bounding box center [328, 441] width 13 height 13
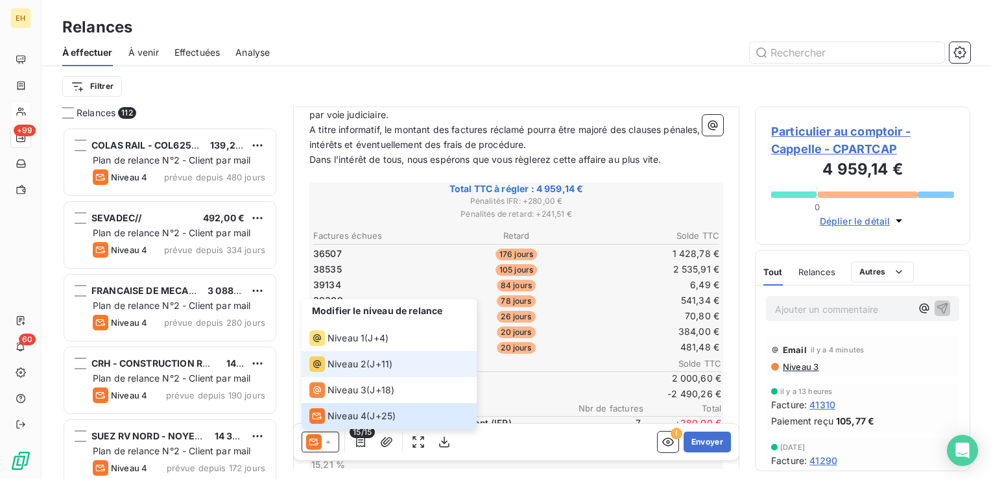
click at [369, 359] on div "Niveau 2 ( J+11 )" at bounding box center [350, 364] width 83 height 16
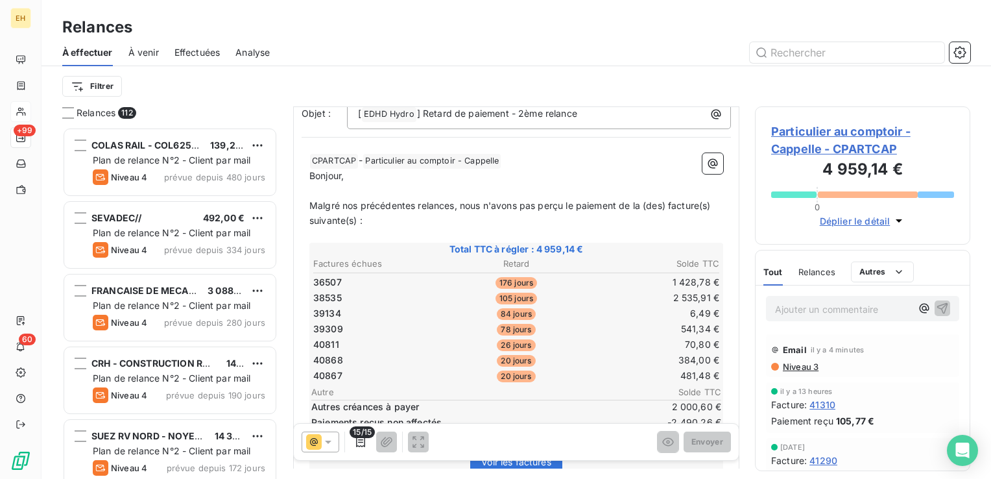
scroll to position [130, 0]
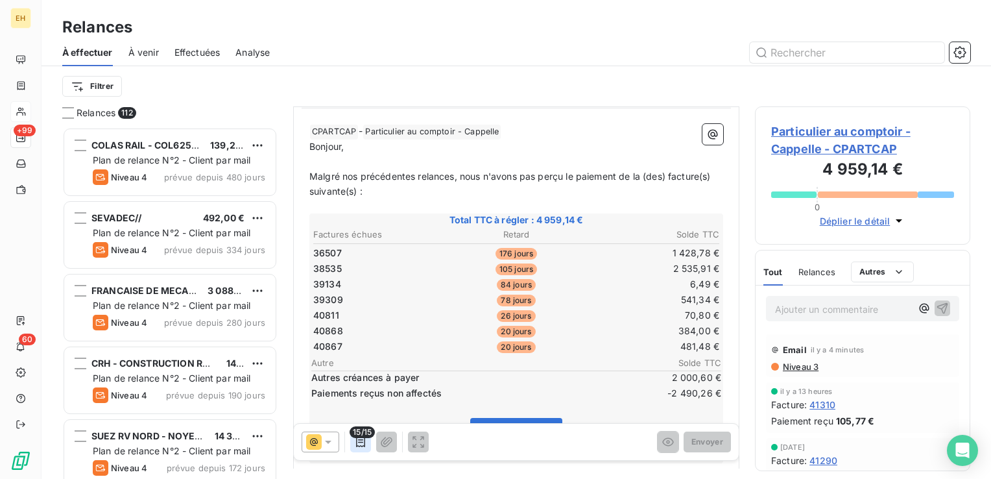
click at [358, 441] on icon "button" at bounding box center [360, 441] width 13 height 13
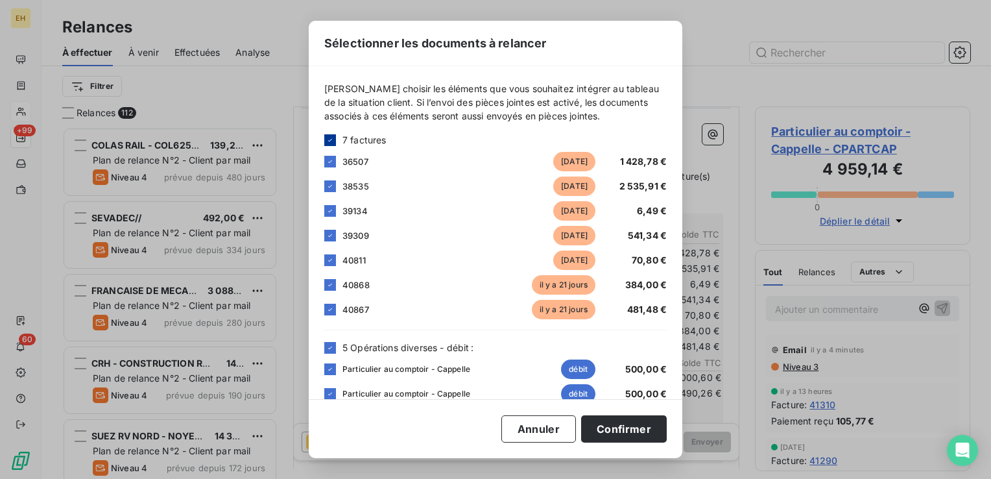
click at [328, 140] on icon at bounding box center [330, 139] width 4 height 3
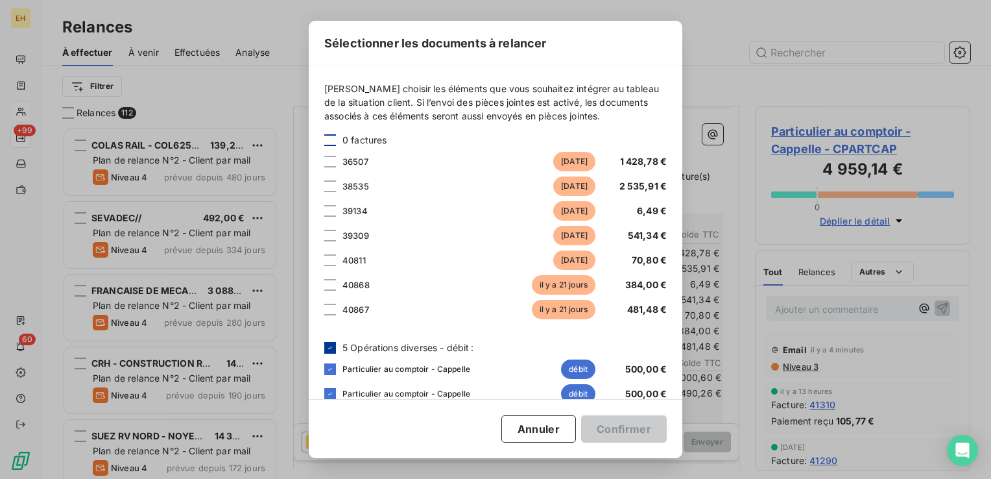
click at [329, 350] on icon at bounding box center [330, 348] width 8 height 8
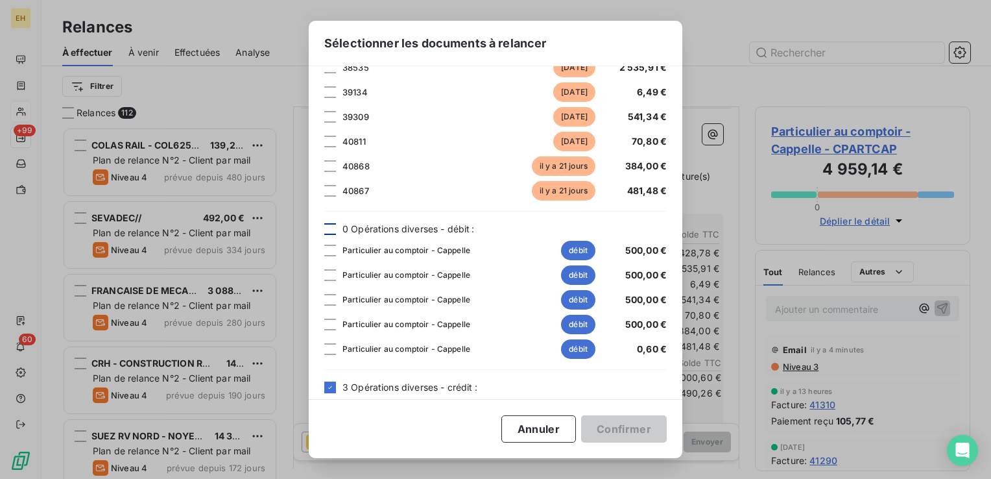
scroll to position [202, 0]
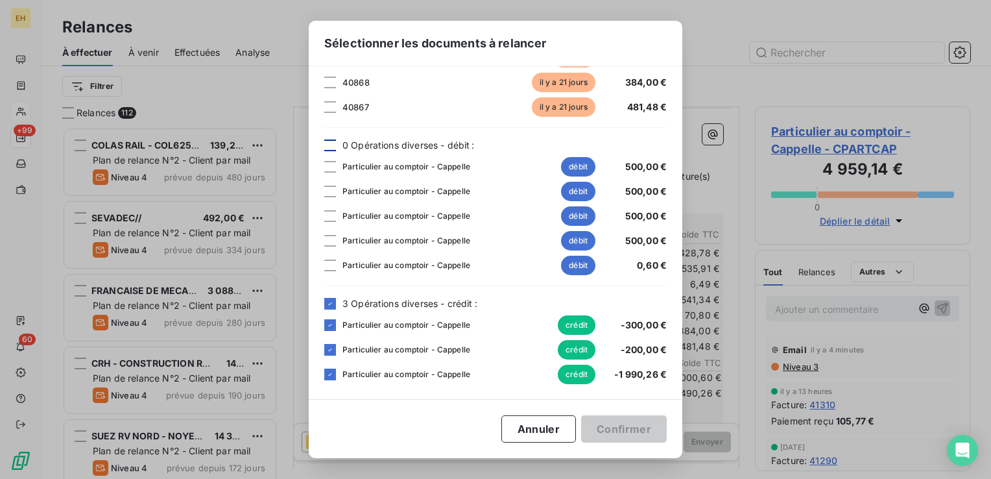
click at [334, 295] on div "[PERSON_NAME] choisir les éléments que vous souhaitez intégrer au tableau de la…" at bounding box center [495, 131] width 343 height 505
click at [329, 304] on icon at bounding box center [330, 304] width 8 height 8
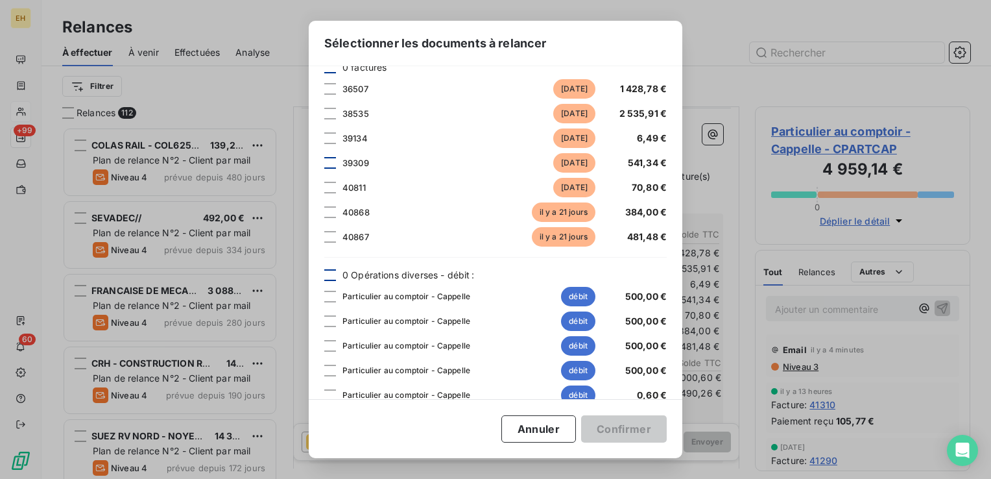
click at [330, 158] on div at bounding box center [330, 163] width 12 height 12
click at [631, 432] on button "Confirmer" at bounding box center [624, 428] width 86 height 27
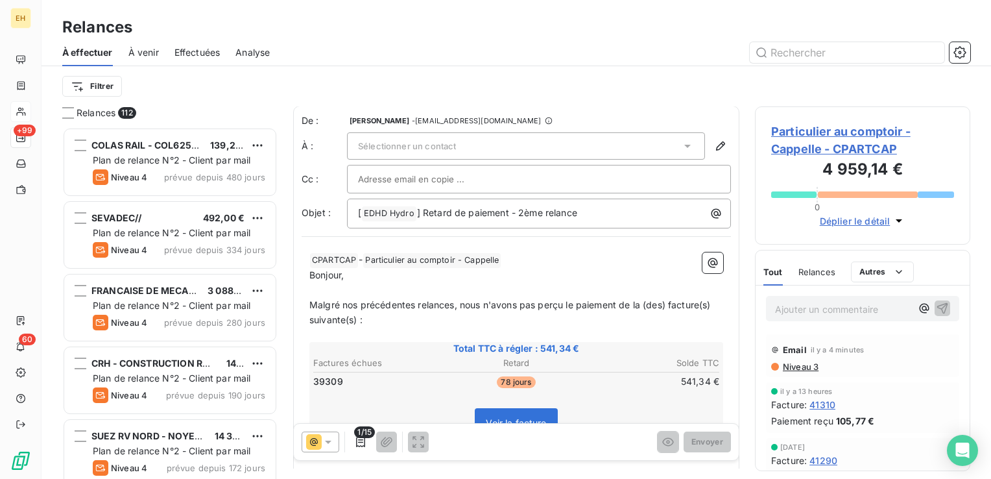
scroll to position [0, 0]
click at [444, 143] on span "Sélectionner un contact" at bounding box center [407, 146] width 98 height 10
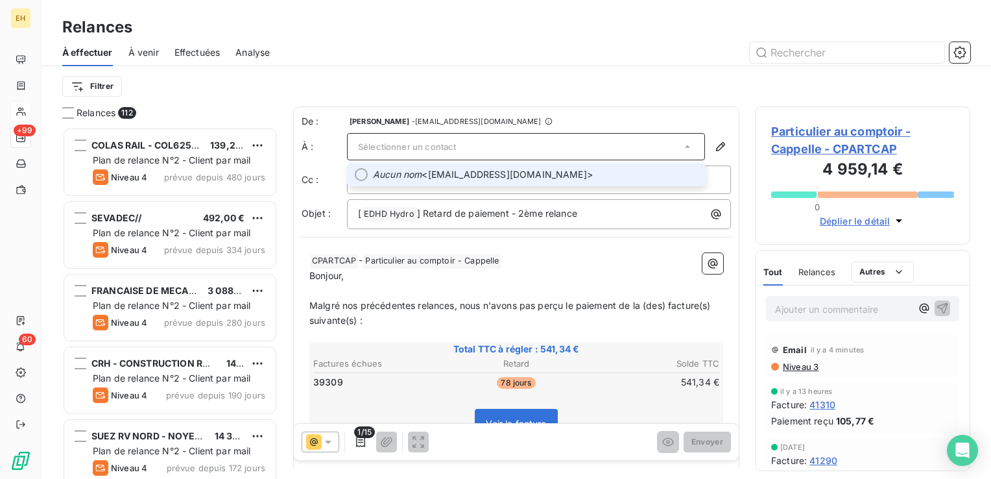
click at [443, 168] on span "Aucun nom <[EMAIL_ADDRESS][DOMAIN_NAME]>" at bounding box center [535, 174] width 324 height 13
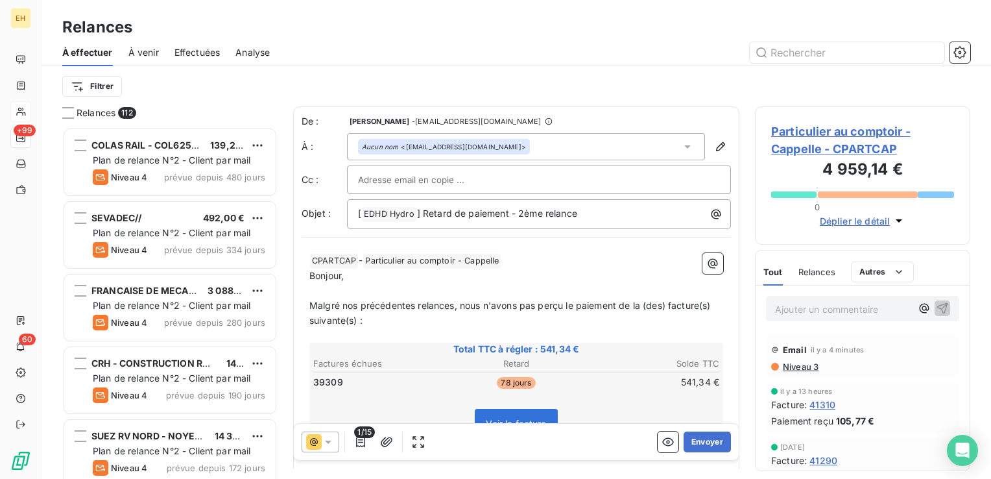
click at [441, 179] on input "text" at bounding box center [428, 179] width 140 height 19
click at [470, 178] on input "text" at bounding box center [428, 179] width 140 height 19
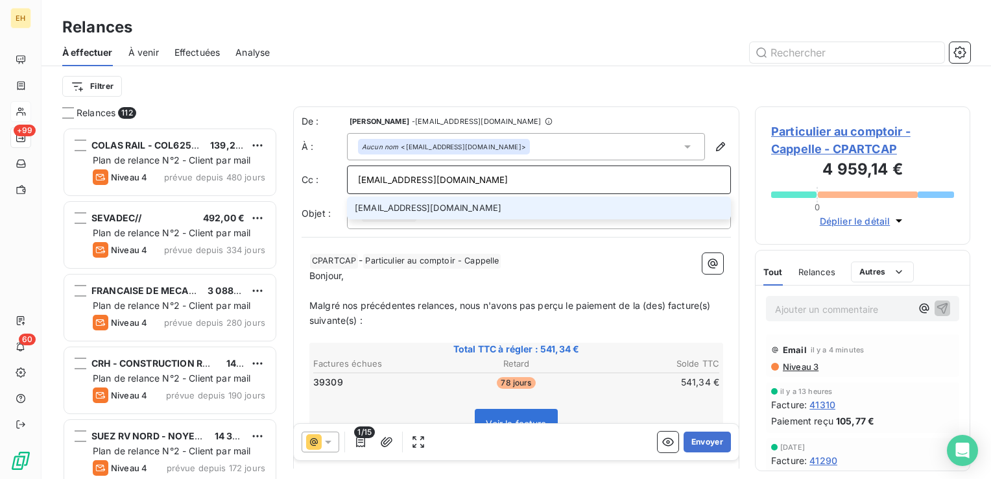
type input "[EMAIL_ADDRESS][DOMAIN_NAME]"
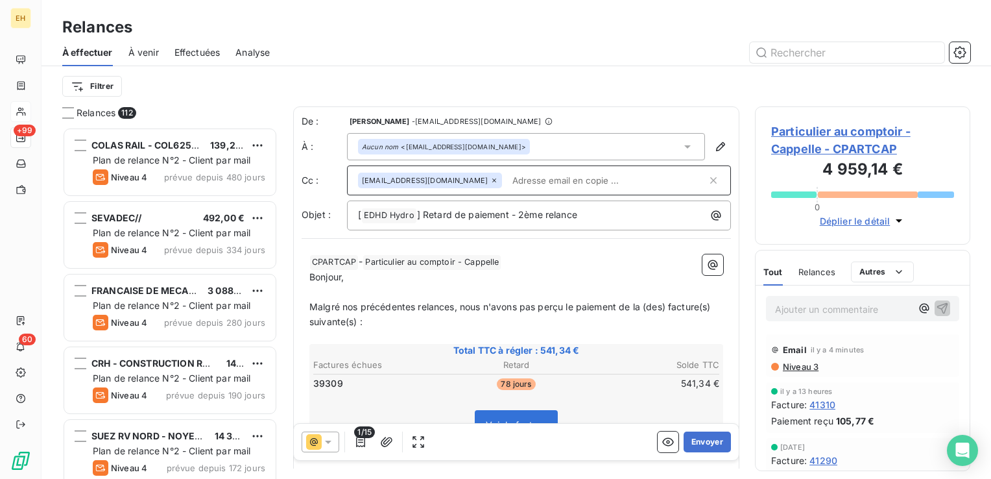
drag, startPoint x: 537, startPoint y: 180, endPoint x: 302, endPoint y: 190, distance: 235.1
click at [302, 190] on div "Cc : [EMAIL_ADDRESS][DOMAIN_NAME]" at bounding box center [517, 180] width 430 height 30
copy div "Cc : [EMAIL_ADDRESS][DOMAIN_NAME]"
drag, startPoint x: 593, startPoint y: 178, endPoint x: 585, endPoint y: 179, distance: 7.8
click at [593, 178] on input "text" at bounding box center [607, 180] width 200 height 19
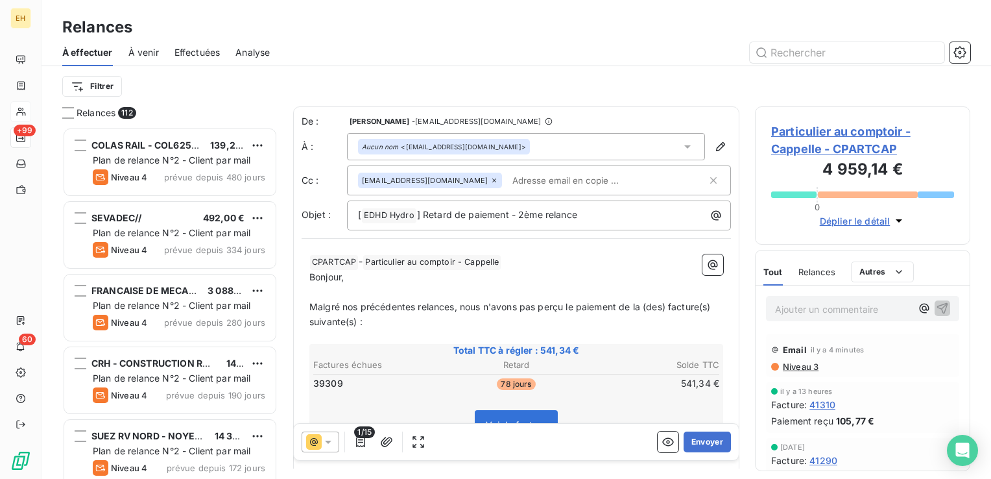
drag, startPoint x: 537, startPoint y: 181, endPoint x: 358, endPoint y: 191, distance: 179.3
click at [358, 191] on div "[EMAIL_ADDRESS][DOMAIN_NAME]" at bounding box center [539, 180] width 384 height 30
click at [700, 439] on button "Envoyer" at bounding box center [707, 441] width 47 height 21
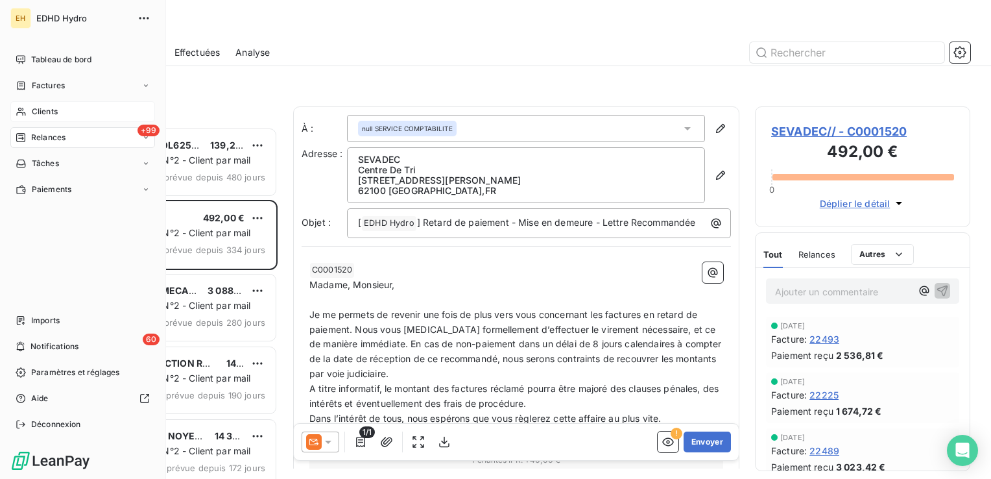
click at [50, 115] on span "Clients" at bounding box center [45, 112] width 26 height 12
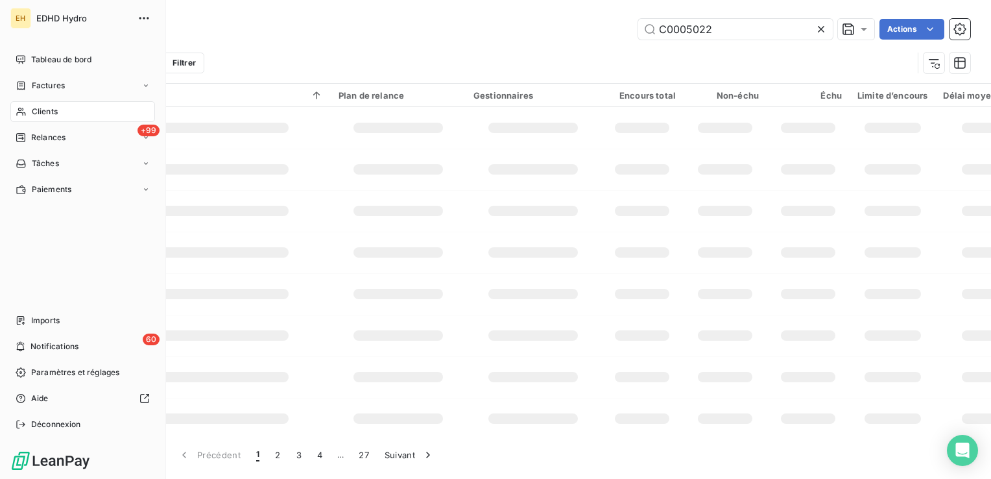
type input "C0005022"
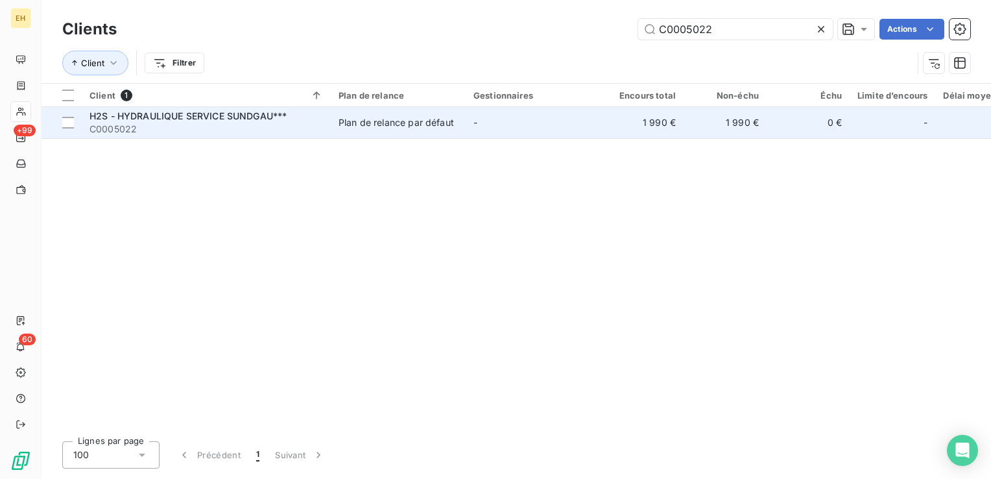
click at [202, 118] on span "H2S - HYDRAULIQUE SERVICE SUNDGAU***" at bounding box center [188, 115] width 197 height 11
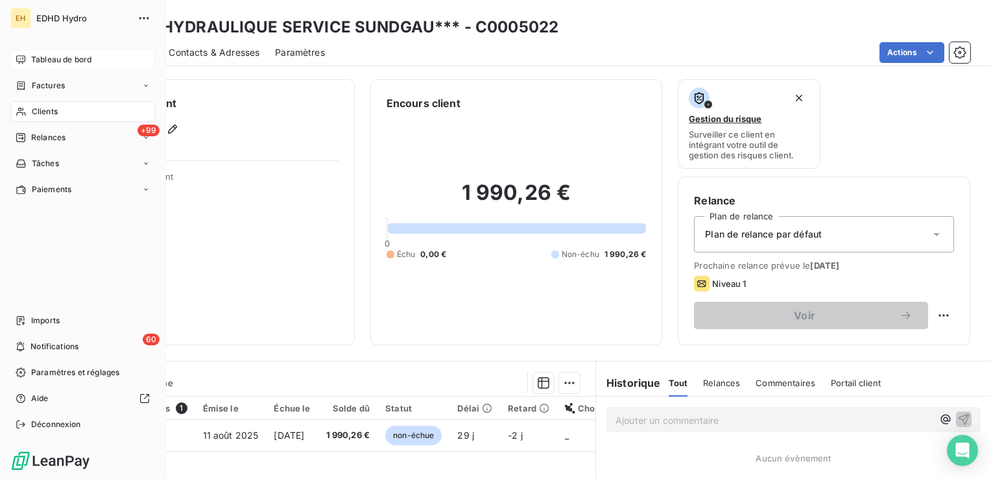
click at [63, 58] on span "Tableau de bord" at bounding box center [61, 60] width 60 height 12
